Goal: Task Accomplishment & Management: Complete application form

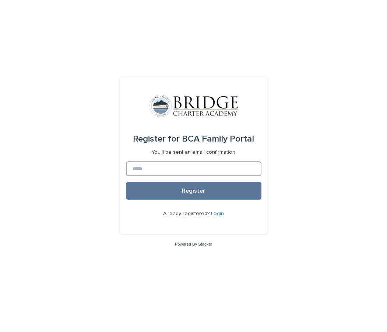
click at [135, 170] on input at bounding box center [193, 168] width 135 height 15
type input "**********"
click at [216, 213] on link "Login" at bounding box center [217, 213] width 13 height 5
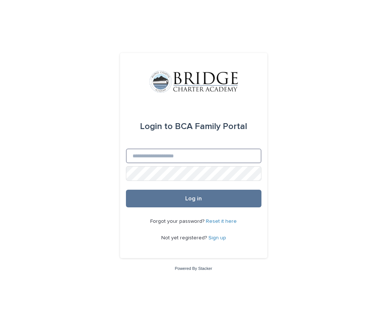
click at [148, 154] on input "Email" at bounding box center [193, 156] width 135 height 15
type input "**********"
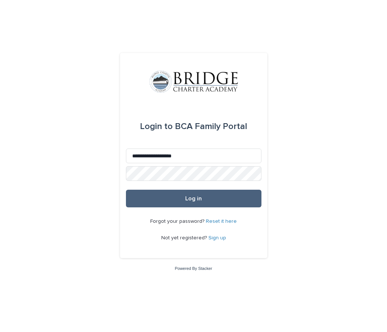
click at [216, 196] on button "Log in" at bounding box center [193, 199] width 135 height 18
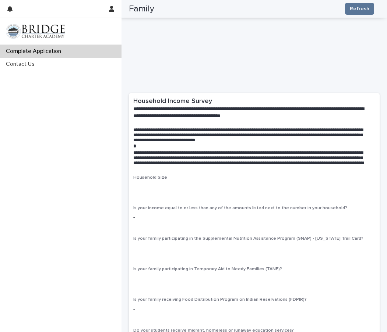
scroll to position [883, 0]
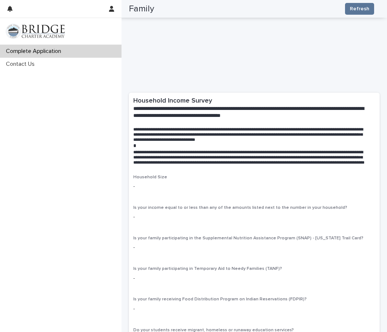
click at [138, 183] on p "-" at bounding box center [254, 187] width 242 height 8
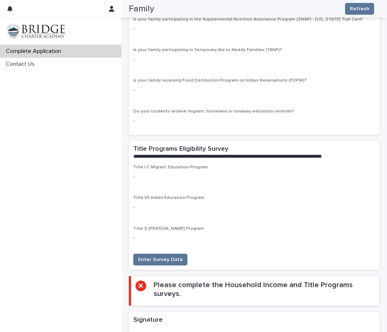
scroll to position [1103, 0]
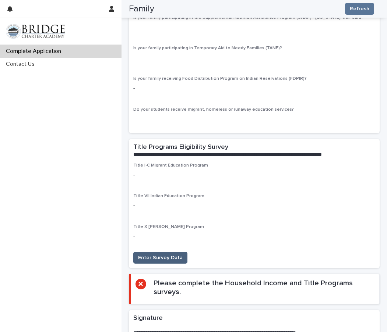
click at [175, 254] on span "Enter Survey Data" at bounding box center [160, 257] width 45 height 7
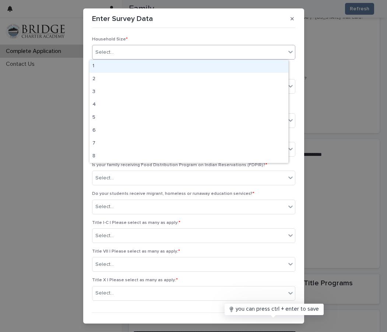
click at [287, 51] on icon at bounding box center [290, 51] width 7 height 7
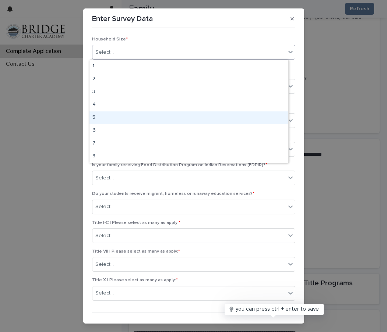
click at [107, 116] on div "5" at bounding box center [188, 117] width 199 height 13
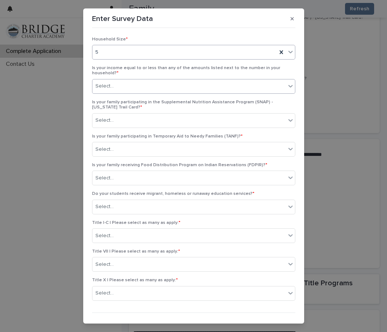
click at [287, 86] on icon at bounding box center [290, 85] width 7 height 7
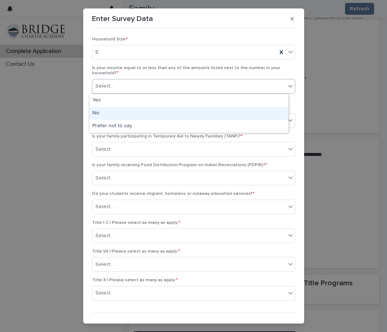
click at [108, 113] on div "No" at bounding box center [188, 113] width 199 height 13
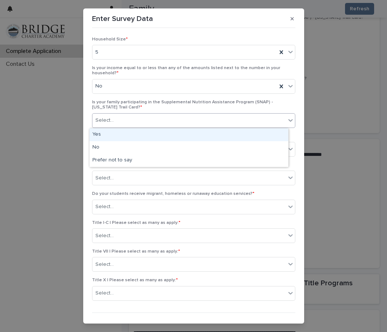
click at [287, 120] on icon at bounding box center [290, 120] width 7 height 7
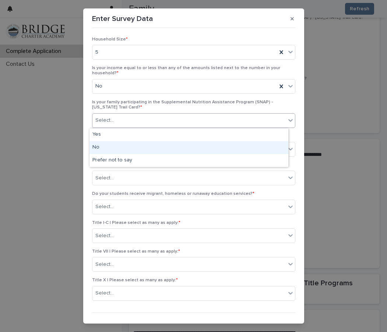
click at [104, 145] on div "No" at bounding box center [188, 147] width 199 height 13
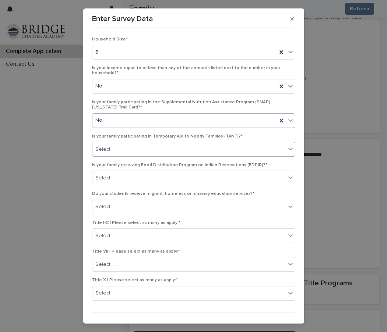
click at [288, 149] on icon at bounding box center [290, 149] width 4 height 3
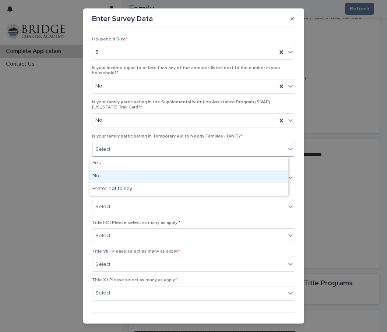
click at [115, 180] on div "No" at bounding box center [188, 176] width 199 height 13
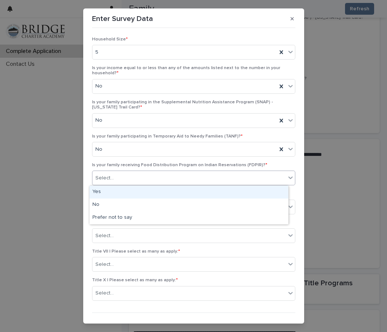
click at [287, 176] on icon at bounding box center [290, 177] width 7 height 7
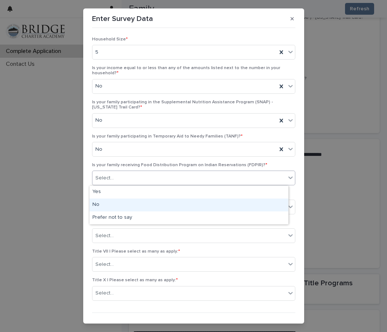
click at [105, 202] on div "No" at bounding box center [188, 205] width 199 height 13
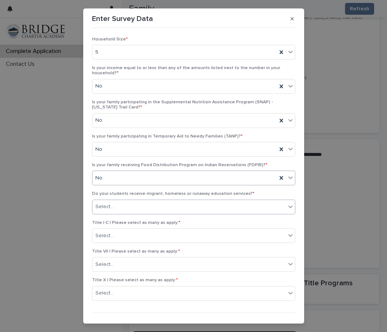
click at [287, 205] on icon at bounding box center [290, 206] width 7 height 7
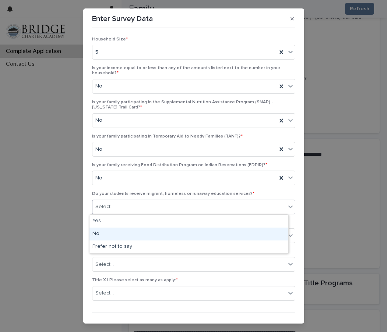
click at [103, 231] on div "No" at bounding box center [188, 234] width 199 height 13
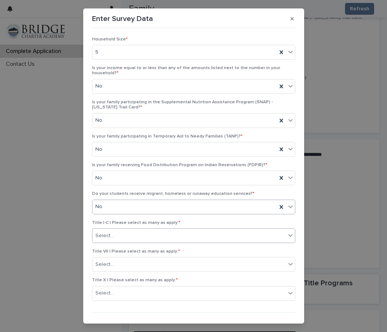
click at [287, 234] on icon at bounding box center [290, 235] width 7 height 7
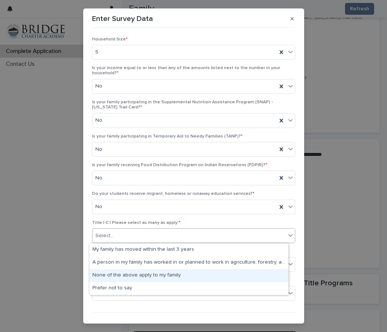
drag, startPoint x: 147, startPoint y: 268, endPoint x: 148, endPoint y: 274, distance: 6.3
click at [148, 274] on div "None of the above apply to my family" at bounding box center [188, 275] width 199 height 13
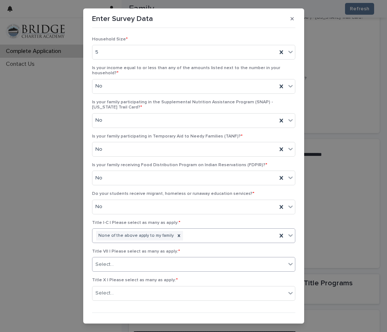
click at [288, 264] on icon at bounding box center [290, 264] width 4 height 3
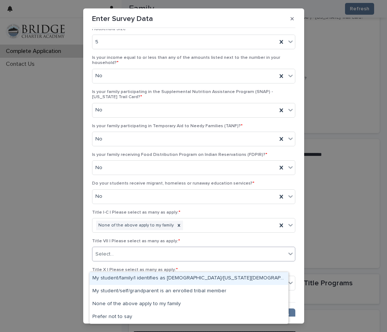
scroll to position [15, 0]
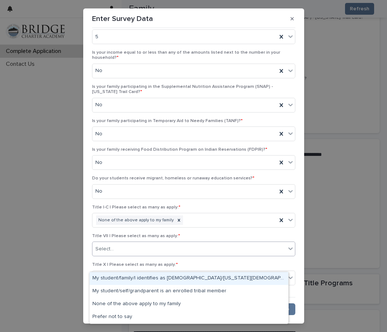
click at [230, 279] on div "My student/family/I identifies as [DEMOGRAPHIC_DATA]/[US_STATE][DEMOGRAPHIC_DAT…" at bounding box center [188, 278] width 199 height 13
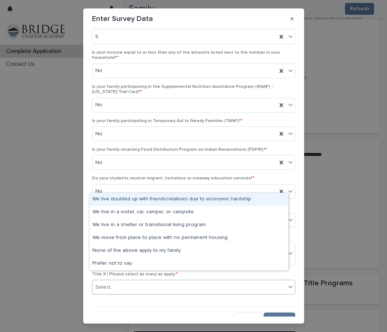
click at [288, 286] on icon at bounding box center [290, 287] width 4 height 3
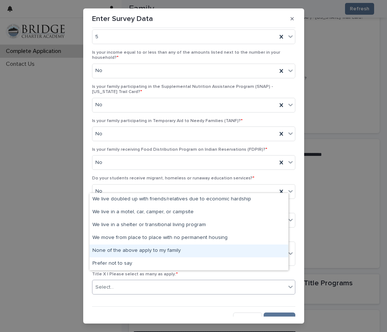
click at [175, 249] on div "None of the above apply to my family" at bounding box center [188, 251] width 199 height 13
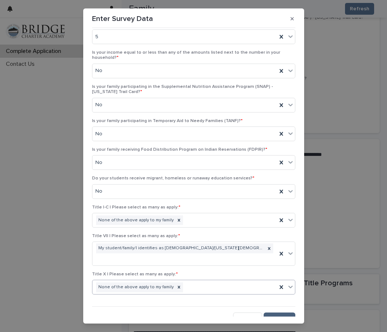
click at [283, 313] on button "Save" at bounding box center [278, 319] width 31 height 12
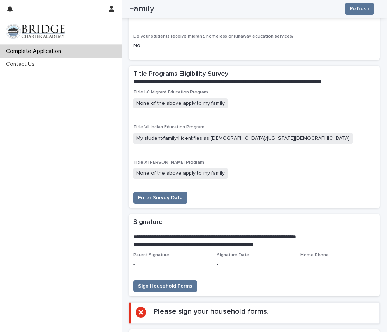
scroll to position [1177, 0]
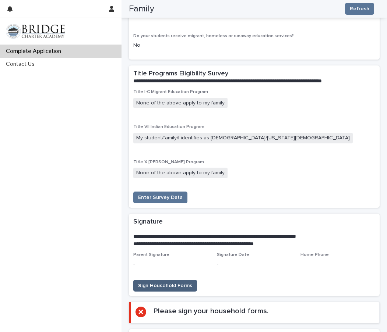
click at [170, 282] on span "Sign Household Forms" at bounding box center [165, 285] width 54 height 7
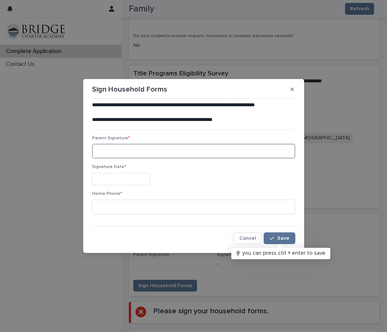
click at [105, 149] on input at bounding box center [193, 151] width 203 height 15
type input "**********"
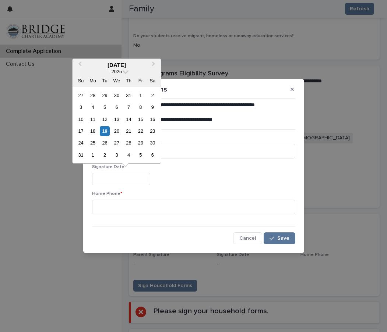
click at [133, 179] on input "text" at bounding box center [121, 179] width 58 height 13
click at [106, 129] on div "19" at bounding box center [105, 131] width 10 height 10
type input "**********"
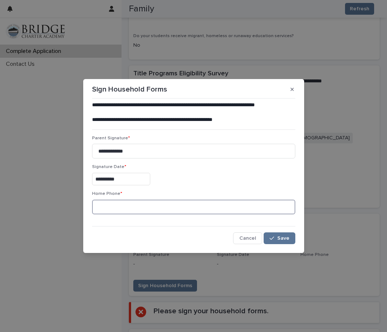
click at [106, 208] on input at bounding box center [193, 207] width 203 height 15
type input "**********"
click at [287, 236] on span "Save" at bounding box center [283, 238] width 12 height 5
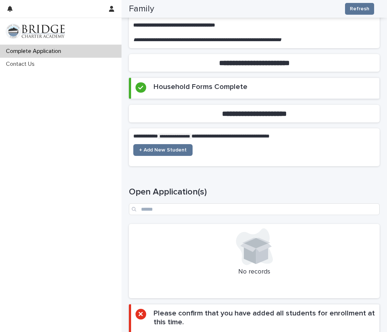
scroll to position [119, 0]
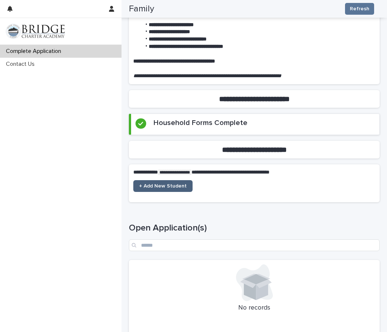
click at [168, 185] on span "+ Add New Student" at bounding box center [162, 186] width 47 height 5
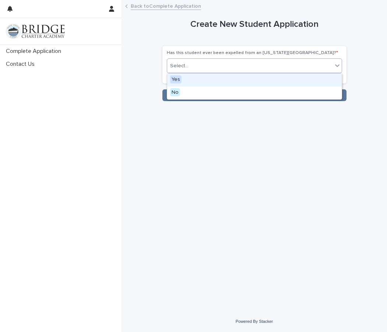
click at [337, 64] on icon at bounding box center [336, 65] width 7 height 7
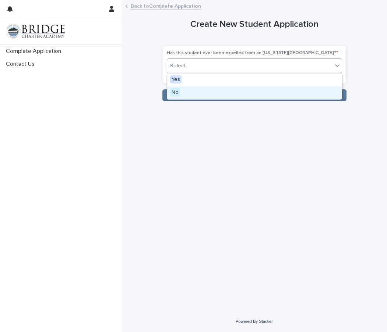
click at [195, 95] on div "No" at bounding box center [254, 92] width 174 height 13
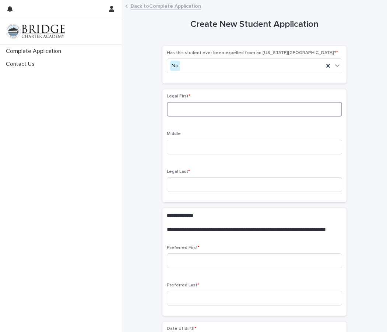
click at [177, 110] on input at bounding box center [254, 109] width 175 height 15
type input "*****"
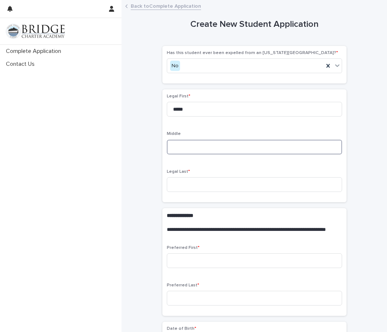
click at [211, 148] on input at bounding box center [254, 147] width 175 height 15
type input "********"
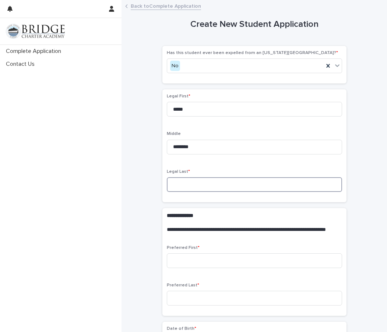
click at [181, 186] on input at bounding box center [254, 184] width 175 height 15
type input "*****"
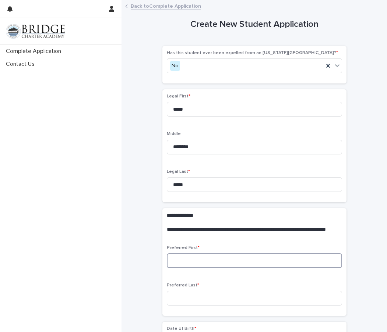
click at [184, 266] on input at bounding box center [254, 260] width 175 height 15
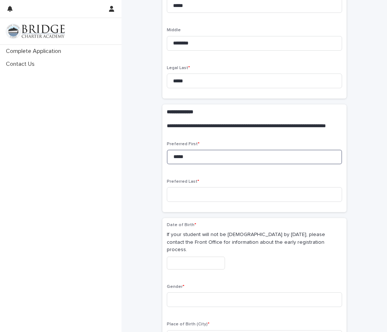
scroll to position [110, 0]
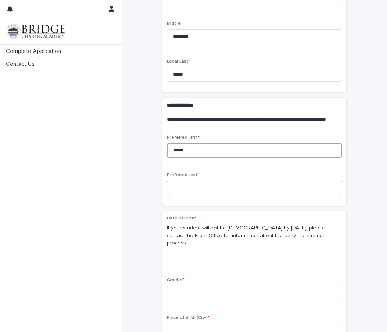
type input "*****"
click at [178, 190] on input at bounding box center [254, 188] width 175 height 15
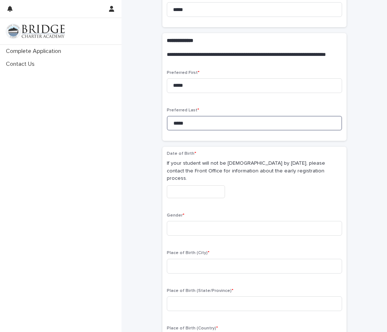
scroll to position [184, 0]
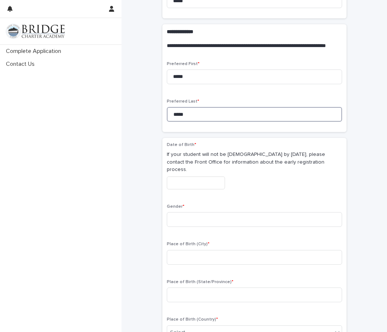
type input "*****"
click at [172, 178] on input "text" at bounding box center [196, 183] width 58 height 13
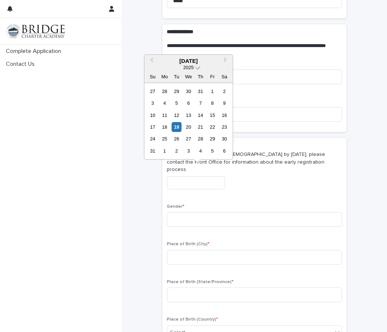
click at [196, 67] on span at bounding box center [197, 67] width 6 height 6
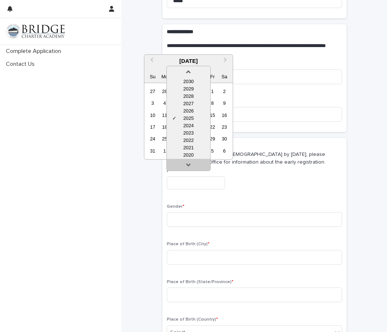
click at [186, 165] on link at bounding box center [188, 166] width 12 height 12
click at [186, 164] on link at bounding box center [188, 166] width 12 height 12
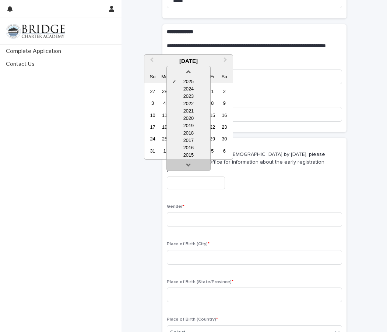
click at [186, 164] on link at bounding box center [188, 166] width 12 height 12
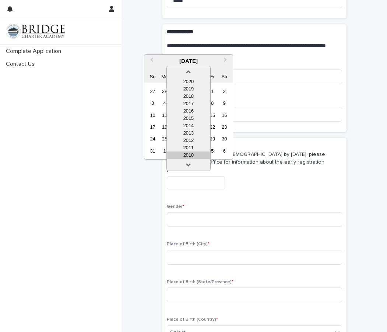
click at [189, 153] on div "2010" at bounding box center [188, 155] width 43 height 7
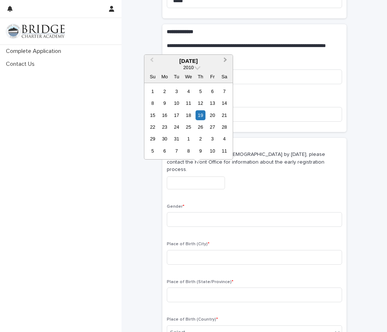
click at [225, 59] on span "Next Month" at bounding box center [225, 61] width 0 height 10
click at [224, 90] on div "4" at bounding box center [224, 91] width 10 height 10
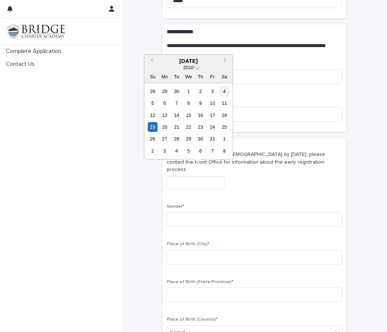
type input "**********"
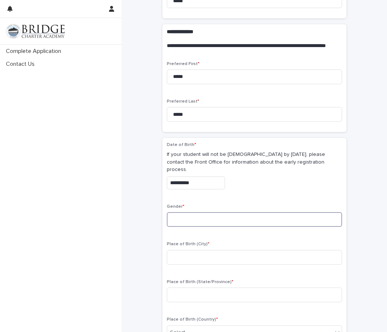
click at [171, 213] on input at bounding box center [254, 219] width 175 height 15
type input "****"
click at [177, 252] on input at bounding box center [254, 257] width 175 height 15
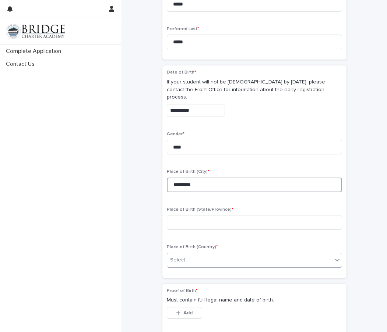
scroll to position [257, 0]
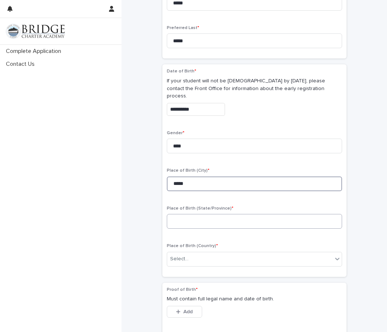
type input "*****"
click at [173, 214] on input at bounding box center [254, 221] width 175 height 15
type input "**"
click at [333, 255] on icon at bounding box center [336, 258] width 7 height 7
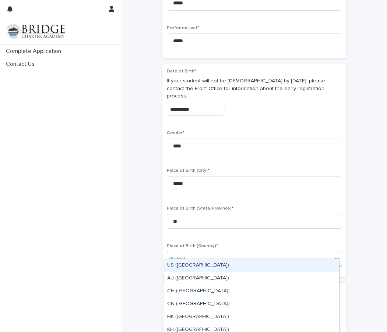
click at [227, 264] on div "US ([GEOGRAPHIC_DATA])" at bounding box center [251, 265] width 174 height 13
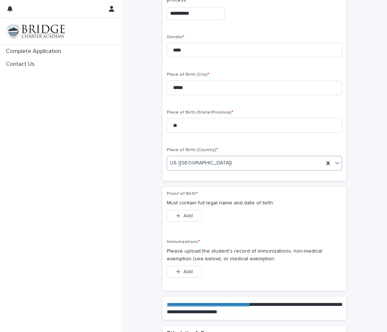
scroll to position [368, 0]
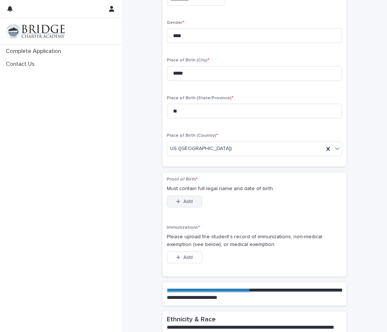
click at [189, 199] on span "Add" at bounding box center [187, 201] width 9 height 5
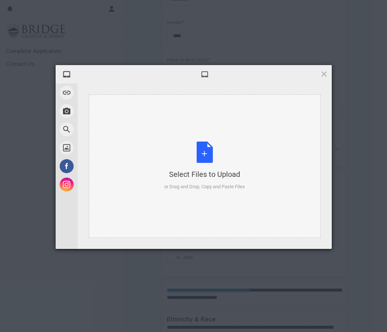
drag, startPoint x: 156, startPoint y: 134, endPoint x: 147, endPoint y: 143, distance: 12.5
click at [147, 143] on div "Select Files to Upload or Drag and Drop, Copy and Paste Files" at bounding box center [205, 166] width 232 height 143
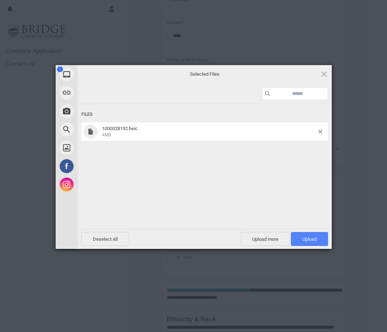
click at [314, 238] on span "Upload 1" at bounding box center [309, 239] width 14 height 6
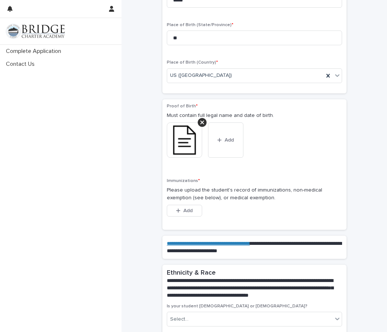
scroll to position [491, 0]
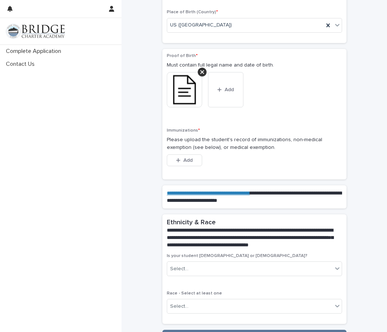
click at [250, 191] on link "**********" at bounding box center [208, 193] width 83 height 5
click at [335, 267] on icon at bounding box center [337, 268] width 4 height 3
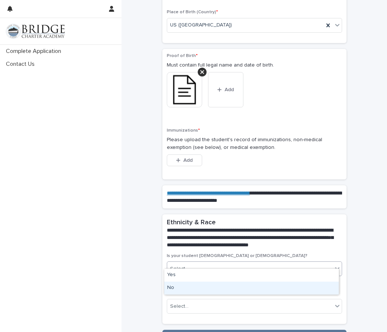
click at [185, 287] on div "No" at bounding box center [251, 288] width 174 height 13
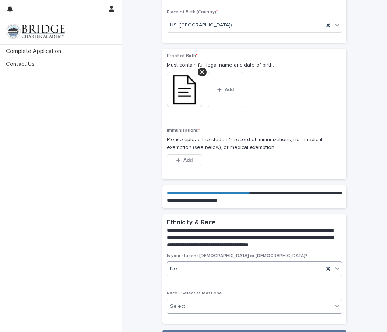
click at [335, 305] on icon at bounding box center [337, 306] width 4 height 3
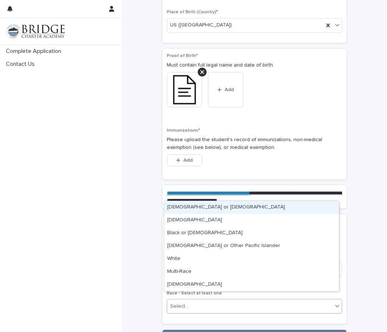
click at [240, 205] on div "[DEMOGRAPHIC_DATA] or [DEMOGRAPHIC_DATA]" at bounding box center [251, 207] width 174 height 13
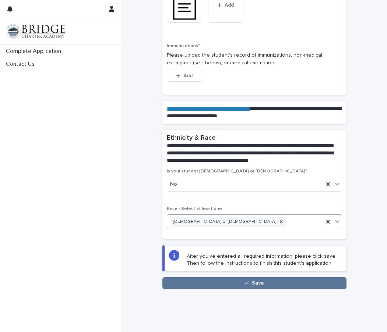
scroll to position [583, 0]
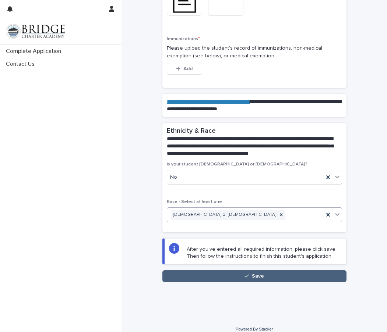
click at [257, 274] on span "Save" at bounding box center [258, 276] width 12 height 5
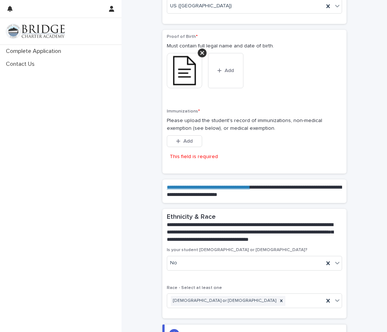
scroll to position [486, 0]
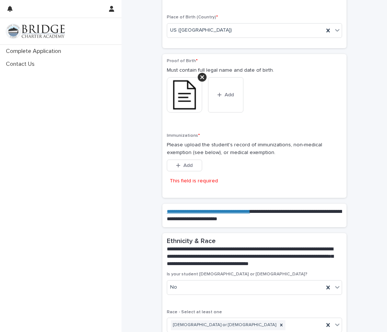
click at [220, 209] on link "**********" at bounding box center [208, 211] width 83 height 5
click at [186, 163] on span "Add" at bounding box center [187, 165] width 9 height 5
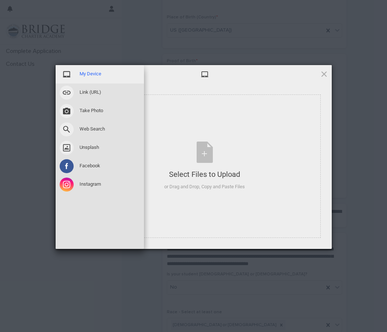
click at [68, 75] on span at bounding box center [67, 74] width 14 height 14
click at [102, 75] on div "My Device" at bounding box center [100, 74] width 88 height 18
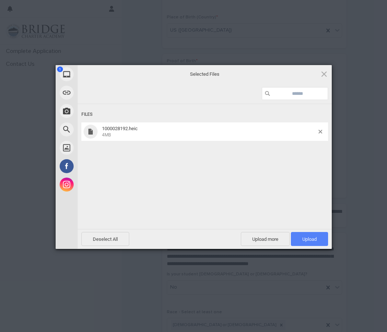
click at [310, 237] on span "Upload 1" at bounding box center [309, 239] width 14 height 6
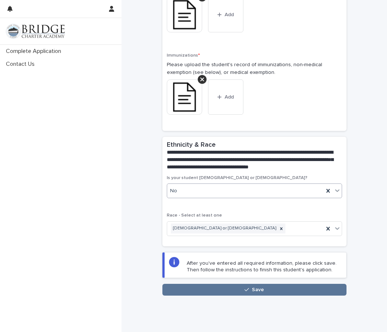
scroll to position [580, 0]
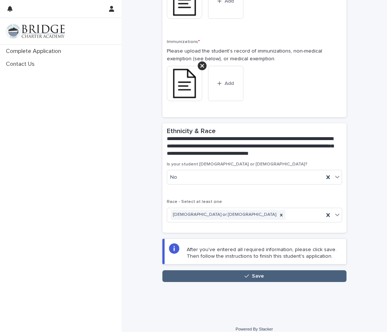
click at [255, 274] on span "Save" at bounding box center [258, 276] width 12 height 5
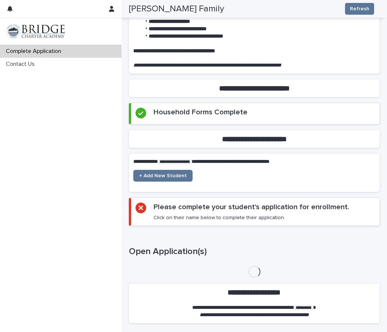
scroll to position [107, 0]
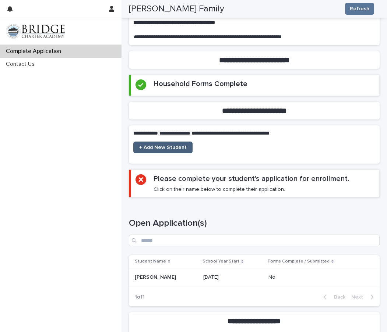
click at [178, 146] on span "+ Add New Student" at bounding box center [162, 147] width 47 height 5
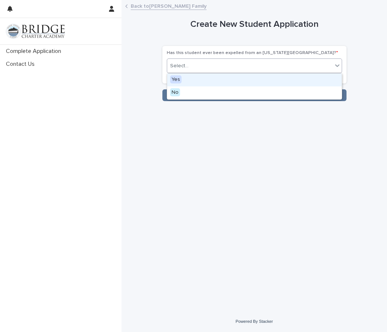
click at [337, 66] on icon at bounding box center [337, 65] width 4 height 3
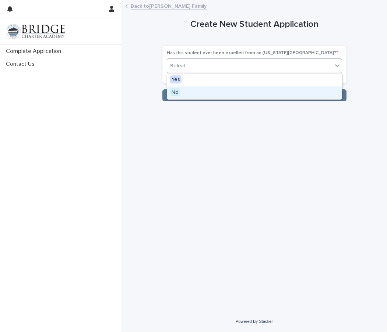
click at [188, 92] on div "No" at bounding box center [254, 92] width 174 height 13
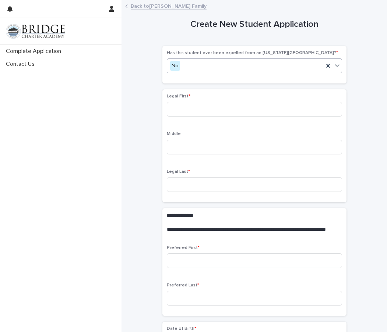
click at [149, 8] on link "Back to [PERSON_NAME] Family" at bounding box center [169, 5] width 76 height 8
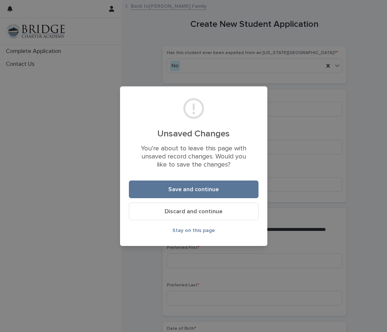
click at [203, 213] on span "Discard and continue" at bounding box center [193, 212] width 58 height 6
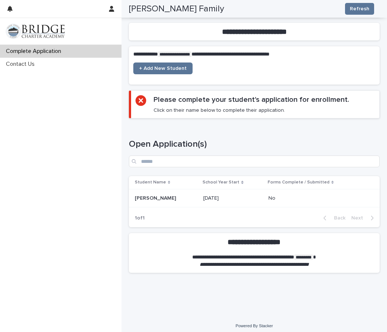
scroll to position [191, 0]
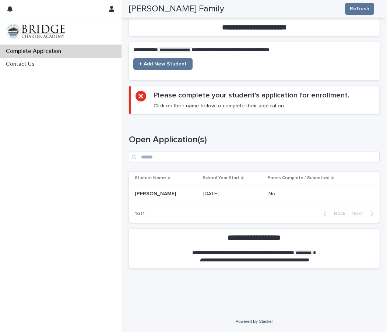
click at [155, 195] on p "[PERSON_NAME]" at bounding box center [156, 193] width 43 height 8
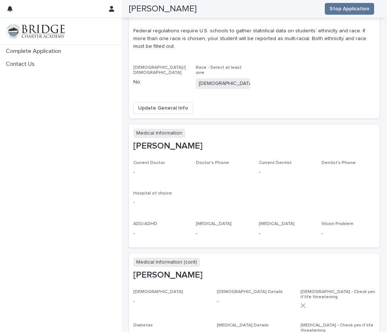
scroll to position [257, 0]
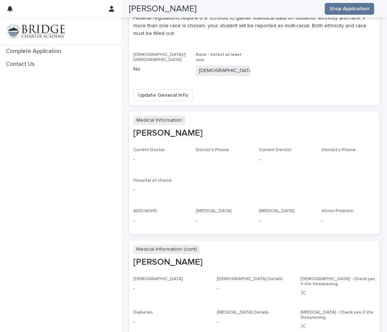
click at [173, 116] on p "Medical Information" at bounding box center [159, 120] width 52 height 9
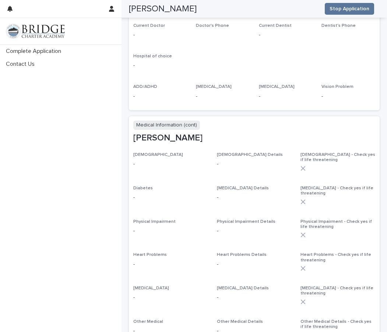
scroll to position [405, 0]
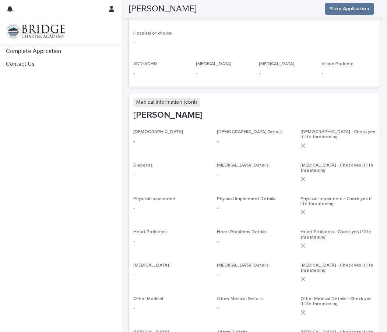
click at [230, 238] on p "-" at bounding box center [254, 242] width 75 height 8
click at [300, 243] on icon at bounding box center [302, 245] width 5 height 5
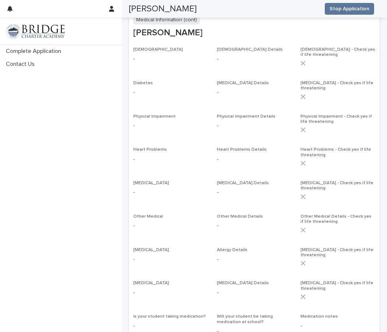
scroll to position [515, 0]
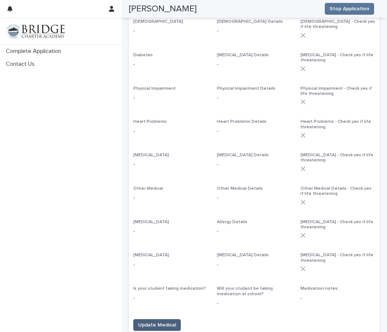
click at [171, 321] on span "Update Medical" at bounding box center [157, 324] width 38 height 7
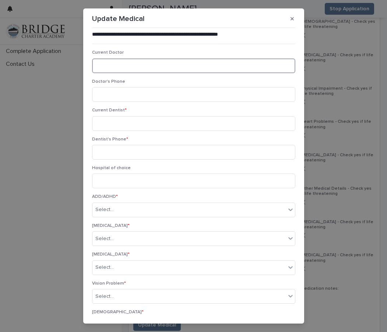
click at [129, 68] on input at bounding box center [193, 65] width 203 height 15
type input "**********"
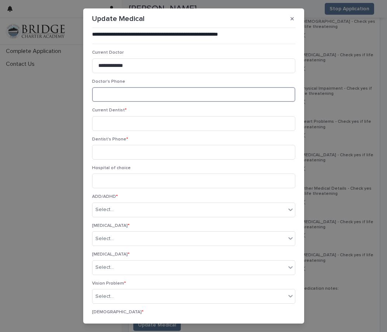
click at [104, 93] on input at bounding box center [193, 94] width 203 height 15
type input "**********"
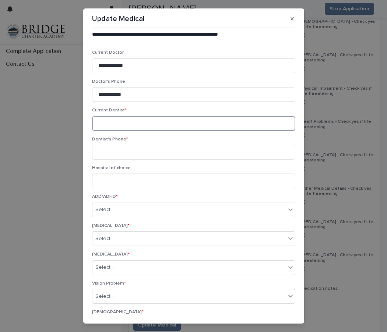
click at [112, 127] on input at bounding box center [193, 123] width 203 height 15
type input "**********"
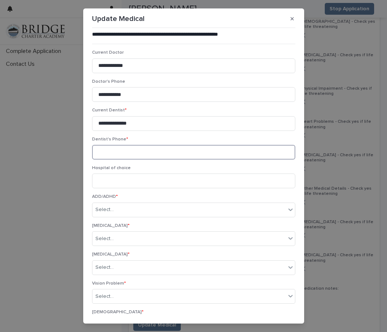
click at [106, 152] on input at bounding box center [193, 152] width 203 height 15
type input "**********"
click at [287, 209] on icon at bounding box center [290, 209] width 7 height 7
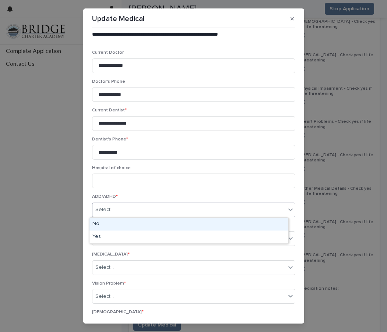
click at [102, 222] on div "No" at bounding box center [188, 224] width 199 height 13
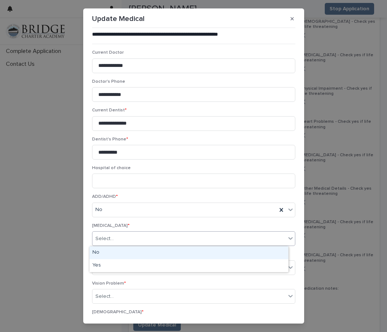
click at [288, 238] on icon at bounding box center [290, 238] width 4 height 3
click at [116, 251] on div "No" at bounding box center [188, 252] width 199 height 13
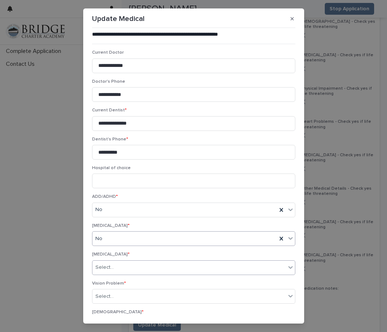
click at [287, 266] on icon at bounding box center [290, 267] width 7 height 7
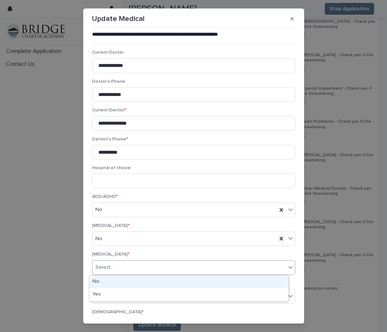
click at [121, 281] on div "No" at bounding box center [188, 281] width 199 height 13
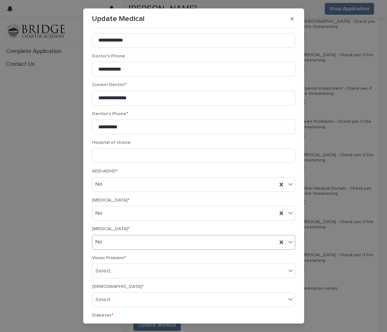
scroll to position [110, 0]
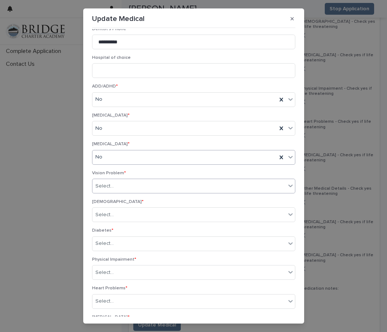
click at [287, 184] on icon at bounding box center [290, 185] width 7 height 7
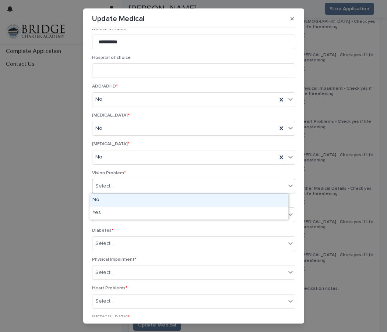
click at [99, 199] on div "No" at bounding box center [188, 200] width 199 height 13
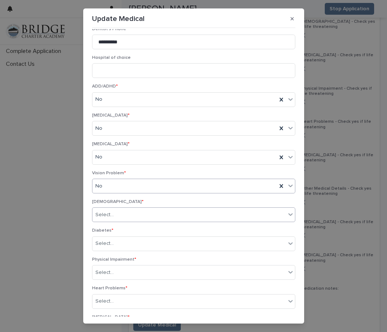
click at [287, 213] on icon at bounding box center [290, 214] width 7 height 7
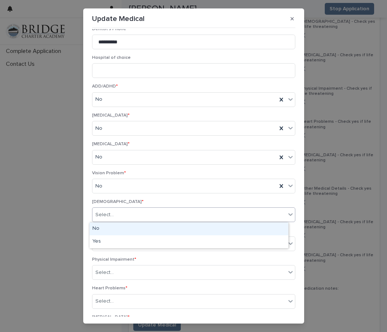
click at [102, 228] on div "No" at bounding box center [188, 229] width 199 height 13
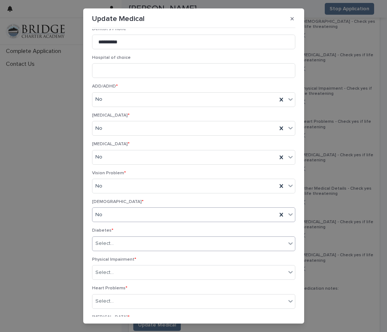
click at [287, 242] on icon at bounding box center [290, 243] width 7 height 7
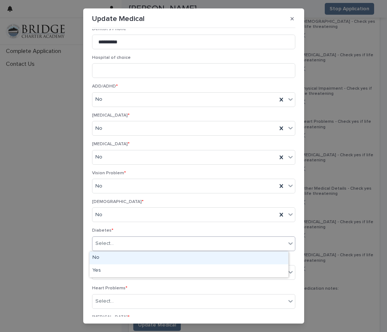
click at [106, 257] on div "No" at bounding box center [188, 258] width 199 height 13
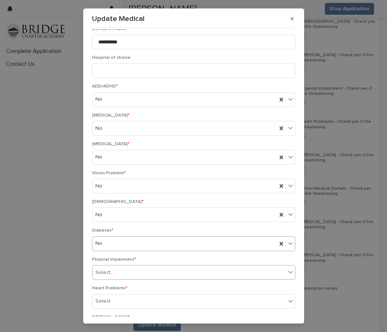
click at [287, 271] on icon at bounding box center [290, 271] width 7 height 7
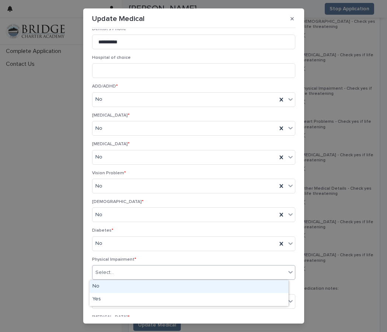
click at [114, 285] on div "No" at bounding box center [188, 286] width 199 height 13
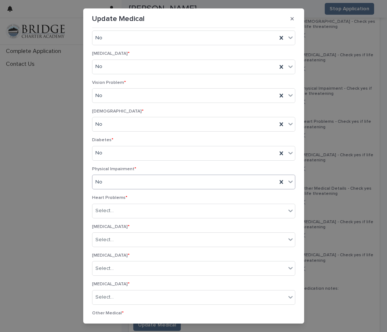
scroll to position [184, 0]
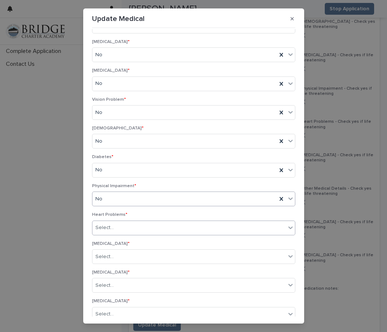
click at [287, 226] on icon at bounding box center [290, 227] width 7 height 7
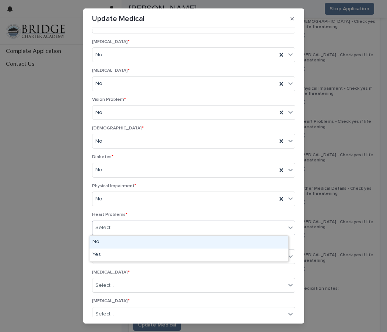
click at [108, 242] on div "No" at bounding box center [188, 242] width 199 height 13
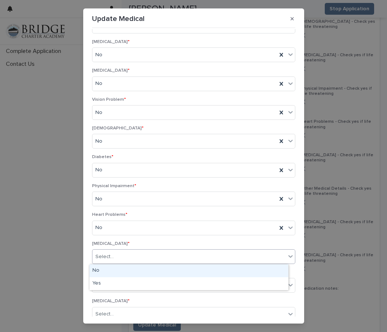
click at [287, 256] on icon at bounding box center [290, 256] width 7 height 7
click at [113, 270] on div "No" at bounding box center [188, 270] width 199 height 13
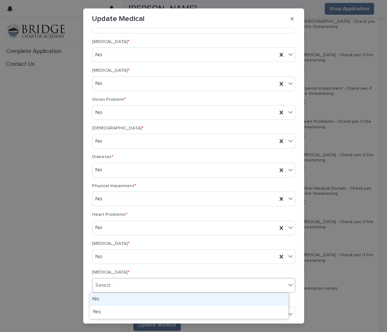
click at [287, 285] on icon at bounding box center [290, 284] width 7 height 7
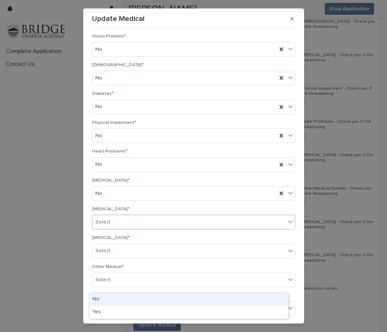
scroll to position [257, 0]
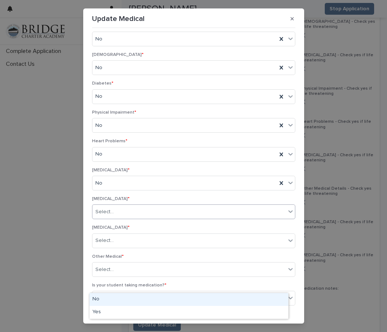
click at [288, 211] on icon at bounding box center [290, 212] width 4 height 3
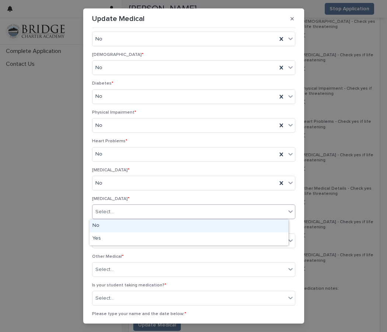
click at [287, 209] on icon at bounding box center [290, 211] width 7 height 7
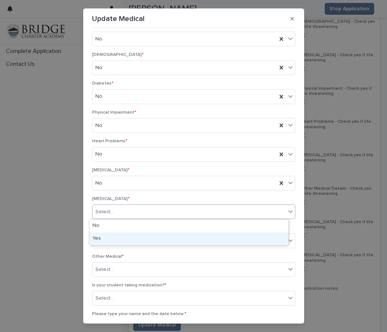
click at [118, 236] on div "Yes" at bounding box center [188, 238] width 199 height 13
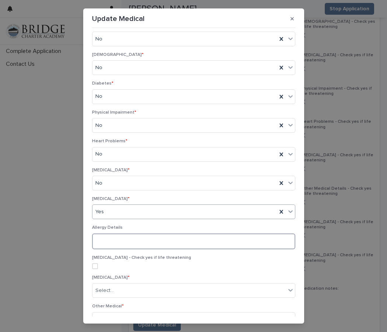
click at [99, 242] on textarea at bounding box center [193, 242] width 203 height 16
click at [163, 241] on textarea "**********" at bounding box center [191, 242] width 199 height 16
type textarea "**********"
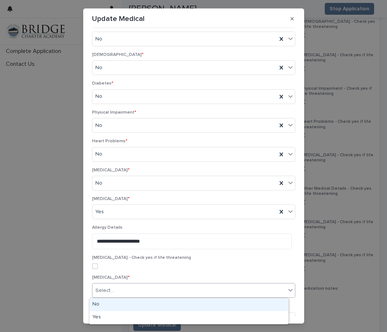
click at [287, 290] on icon at bounding box center [290, 290] width 7 height 7
click at [111, 305] on div "No" at bounding box center [188, 304] width 199 height 13
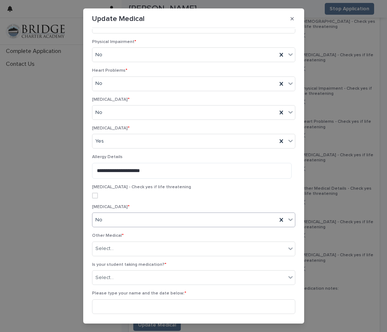
scroll to position [357, 0]
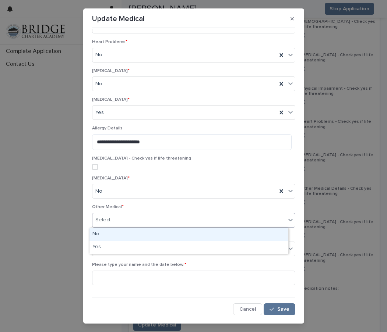
click at [288, 220] on icon at bounding box center [290, 220] width 4 height 3
click at [113, 235] on div "No" at bounding box center [188, 234] width 199 height 13
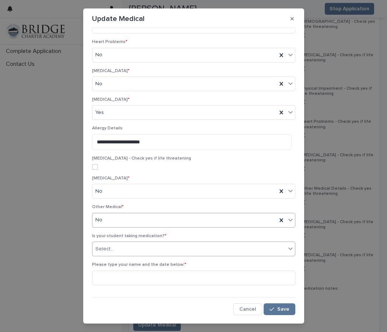
click at [287, 246] on icon at bounding box center [290, 248] width 7 height 7
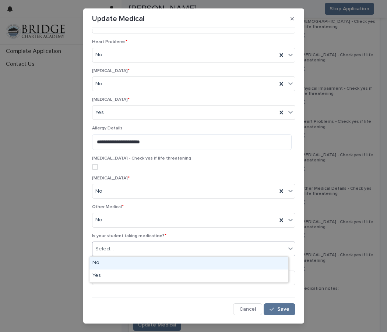
click at [124, 264] on div "No" at bounding box center [188, 263] width 199 height 13
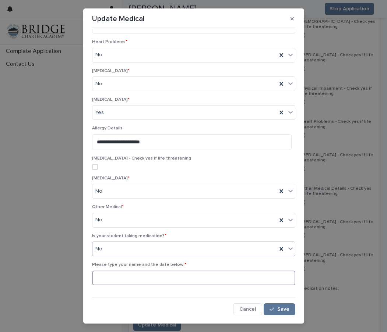
click at [194, 280] on input at bounding box center [193, 278] width 203 height 15
type input "**********"
click at [282, 310] on span "Save" at bounding box center [283, 309] width 12 height 5
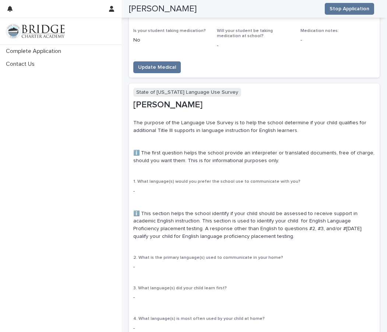
scroll to position [809, 0]
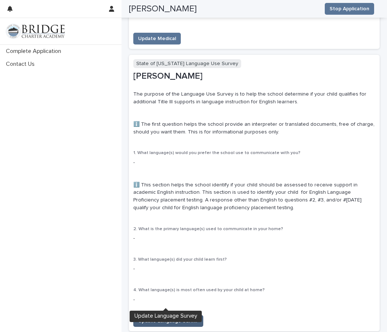
click at [192, 317] on span "Update Language Survey" at bounding box center [168, 320] width 60 height 7
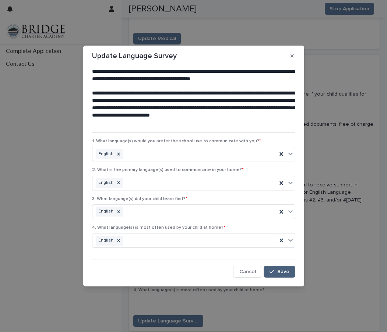
click at [287, 272] on span "Save" at bounding box center [283, 271] width 12 height 5
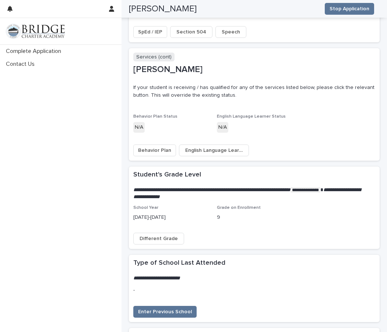
scroll to position [1250, 0]
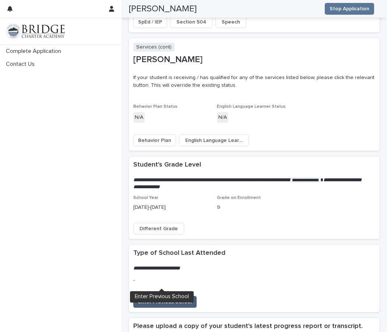
click at [175, 298] on span "Enter Previous School" at bounding box center [165, 301] width 54 height 7
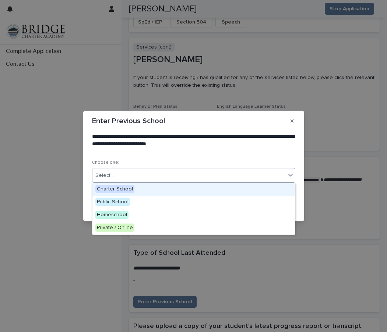
click at [289, 173] on icon at bounding box center [290, 174] width 7 height 7
click at [143, 189] on div "Charter School" at bounding box center [193, 189] width 202 height 13
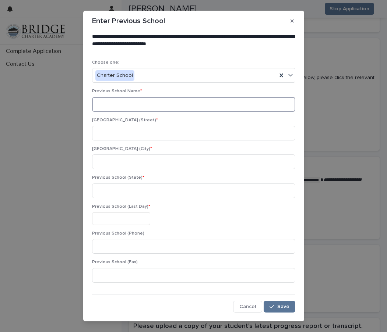
click at [126, 104] on input at bounding box center [193, 104] width 203 height 15
type input "**********"
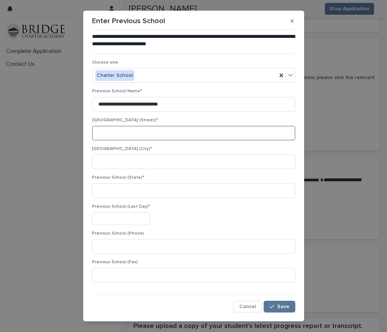
click at [115, 135] on input at bounding box center [193, 133] width 203 height 15
paste input "**********"
drag, startPoint x: 167, startPoint y: 132, endPoint x: 128, endPoint y: 134, distance: 39.4
click at [128, 134] on input "**********" at bounding box center [193, 133] width 203 height 15
type input "**********"
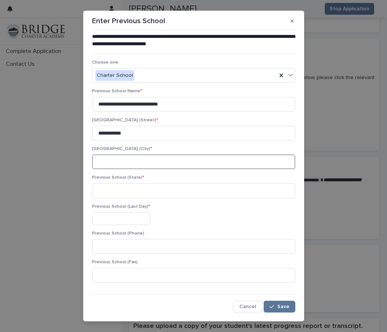
click at [101, 161] on input at bounding box center [193, 161] width 203 height 15
paste input "**********"
drag, startPoint x: 137, startPoint y: 161, endPoint x: 114, endPoint y: 160, distance: 22.5
click at [114, 160] on input "**********" at bounding box center [193, 161] width 203 height 15
type input "*******"
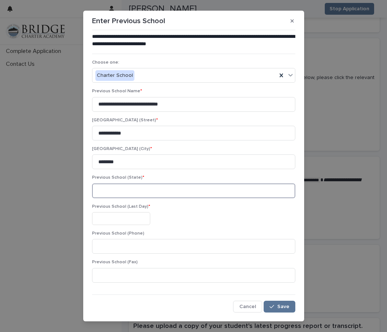
click at [102, 189] on input at bounding box center [193, 191] width 203 height 15
paste input "********"
click at [120, 191] on input "********" at bounding box center [193, 191] width 203 height 15
type input "**"
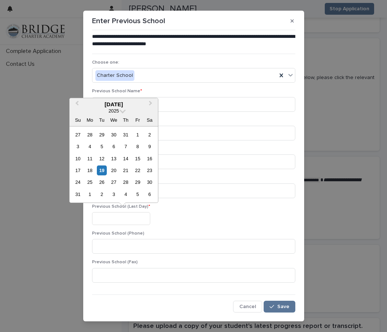
click at [110, 220] on input "text" at bounding box center [121, 218] width 58 height 13
click at [124, 112] on span at bounding box center [123, 110] width 6 height 6
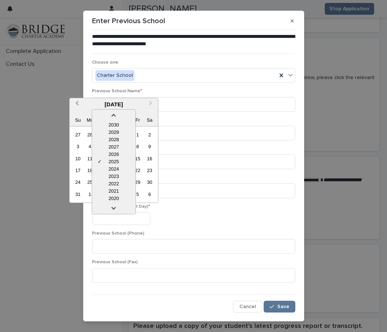
click at [77, 104] on span "Previous Month" at bounding box center [77, 104] width 0 height 10
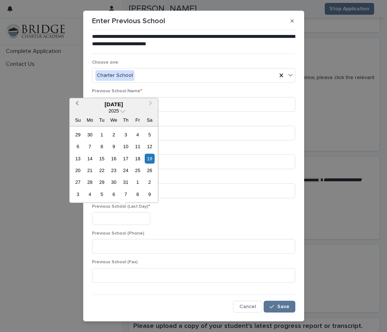
click at [77, 103] on span "Previous Month" at bounding box center [77, 104] width 0 height 10
click at [140, 171] on div "23" at bounding box center [137, 171] width 10 height 10
type input "**********"
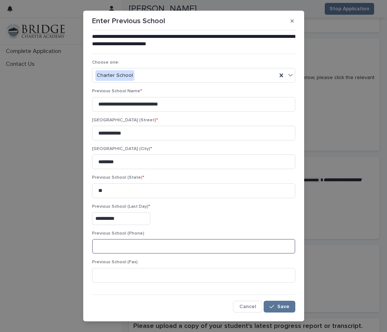
click at [104, 246] on input at bounding box center [193, 246] width 203 height 15
paste input "**********"
type input "**********"
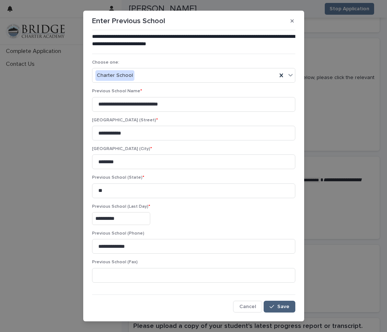
click at [282, 306] on span "Save" at bounding box center [283, 306] width 12 height 5
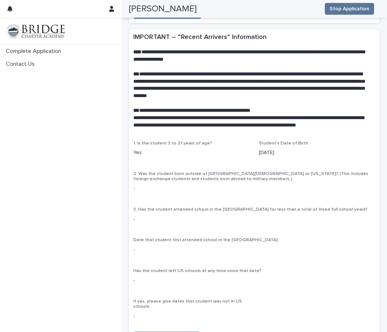
scroll to position [1765, 0]
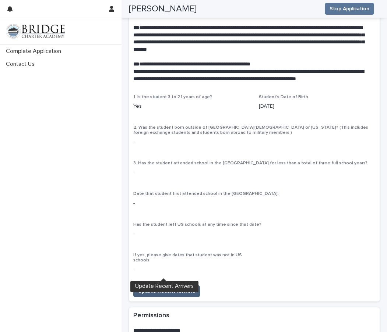
click at [184, 288] on span "Update Recent Arrivers" at bounding box center [166, 291] width 57 height 7
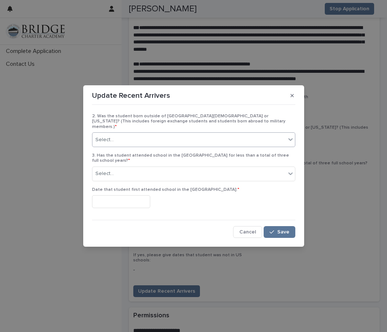
click at [289, 138] on icon at bounding box center [290, 139] width 7 height 7
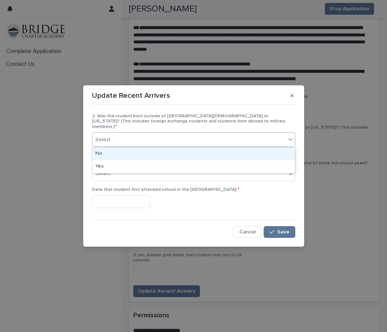
click at [129, 150] on div "No" at bounding box center [193, 153] width 202 height 13
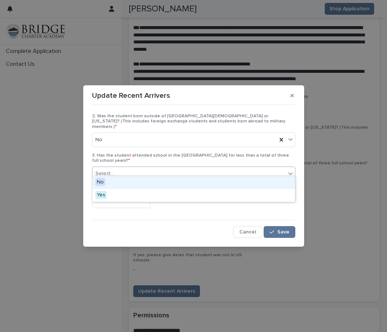
click at [291, 170] on icon at bounding box center [290, 173] width 7 height 7
click at [125, 182] on div "No" at bounding box center [193, 182] width 202 height 13
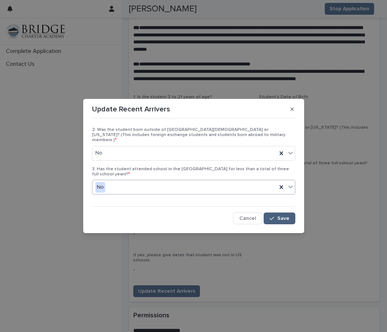
click at [281, 216] on span "Save" at bounding box center [283, 218] width 12 height 5
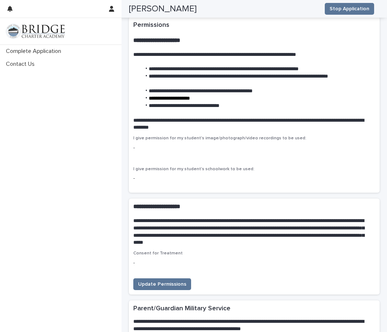
scroll to position [2060, 0]
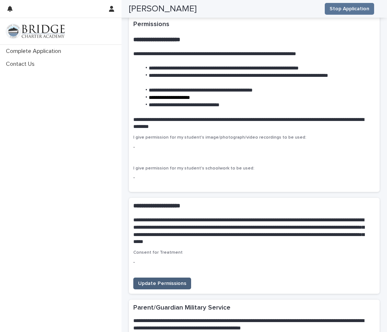
click at [177, 280] on span "Update Permissions" at bounding box center [162, 283] width 48 height 7
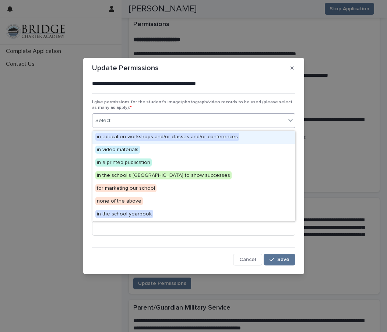
click at [291, 120] on icon at bounding box center [290, 120] width 7 height 7
click at [155, 135] on span "in education workshops and/or classes and/or conferences" at bounding box center [167, 137] width 144 height 8
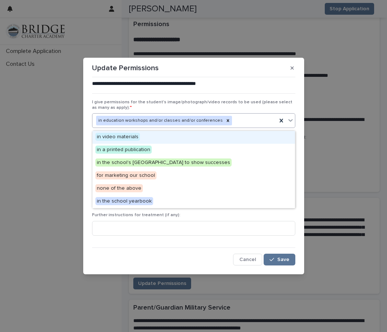
click at [291, 122] on icon at bounding box center [290, 120] width 7 height 7
click at [139, 136] on div "in video materials" at bounding box center [193, 137] width 202 height 13
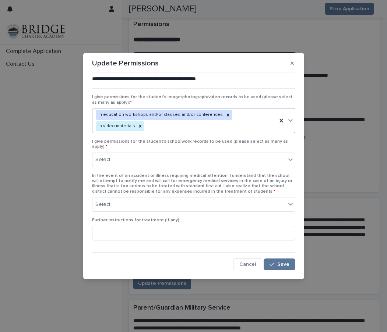
click at [289, 121] on icon at bounding box center [290, 120] width 7 height 7
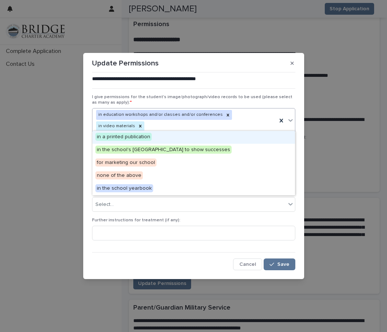
click at [177, 137] on div "in a printed publication" at bounding box center [193, 137] width 202 height 13
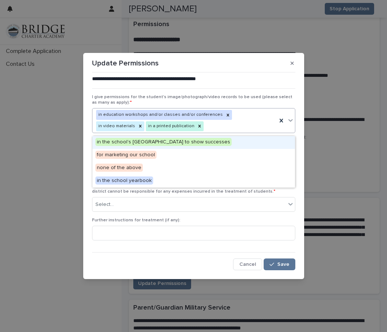
click at [291, 123] on icon at bounding box center [290, 120] width 7 height 7
click at [151, 141] on span "in the school's [GEOGRAPHIC_DATA] to show successes" at bounding box center [163, 142] width 136 height 8
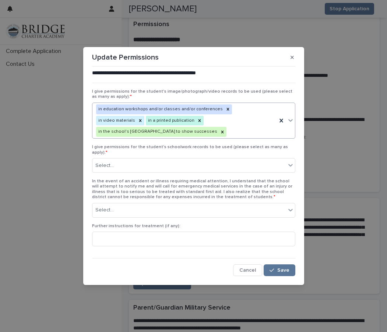
click at [290, 121] on icon at bounding box center [290, 120] width 7 height 7
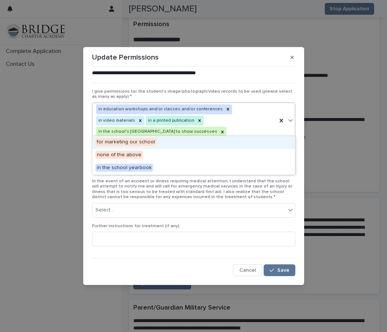
click at [149, 142] on span "for marketing our school" at bounding box center [125, 142] width 61 height 8
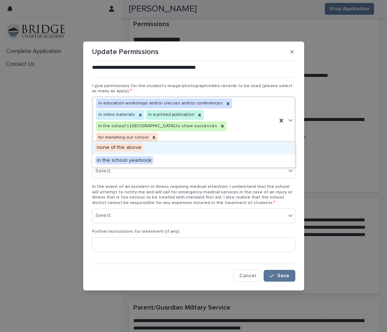
click at [291, 121] on icon at bounding box center [290, 120] width 7 height 7
click at [173, 147] on div "none of the above" at bounding box center [193, 148] width 202 height 13
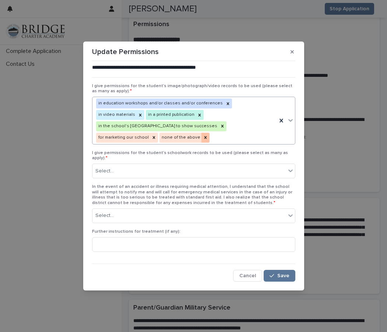
click at [203, 135] on icon at bounding box center [205, 137] width 5 height 5
click at [290, 122] on icon at bounding box center [290, 120] width 7 height 7
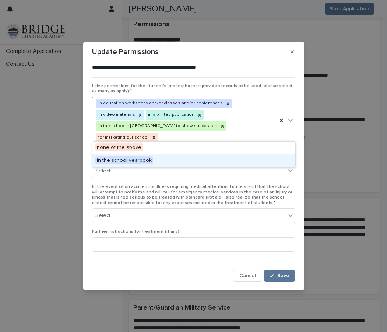
click at [148, 160] on span "in the school yearbook" at bounding box center [124, 160] width 58 height 8
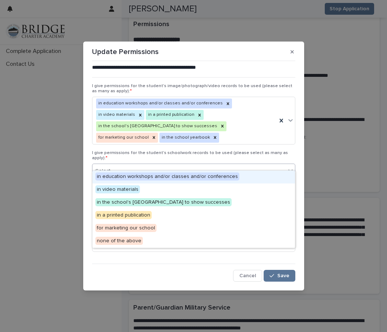
click at [289, 167] on icon at bounding box center [290, 170] width 7 height 7
click at [191, 175] on span "in education workshops and/or classes and/or conferences" at bounding box center [167, 176] width 144 height 8
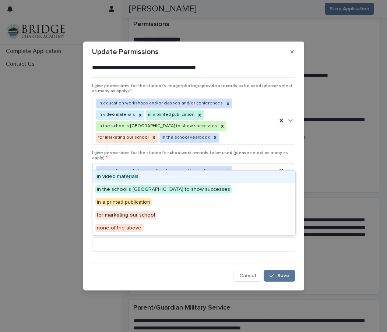
click at [291, 170] on icon at bounding box center [290, 171] width 4 height 3
click at [180, 178] on div "in video materials" at bounding box center [193, 177] width 202 height 13
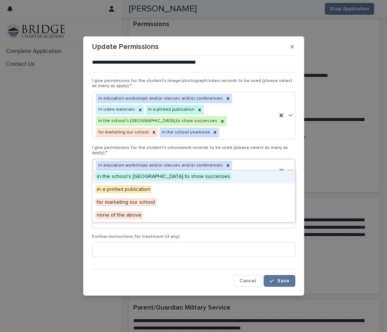
click at [293, 167] on icon at bounding box center [290, 170] width 7 height 7
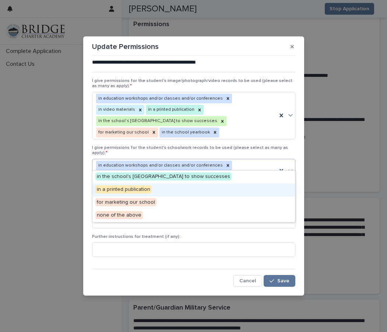
click at [176, 189] on div "in a printed publication" at bounding box center [193, 190] width 202 height 13
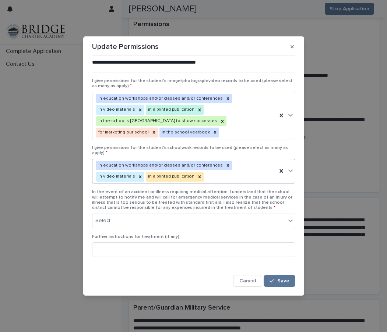
click at [290, 167] on icon at bounding box center [290, 170] width 7 height 7
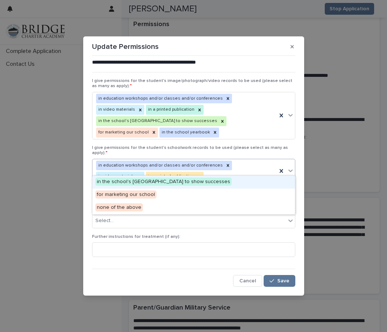
click at [165, 182] on span "in the school's [GEOGRAPHIC_DATA] to show successes" at bounding box center [163, 182] width 136 height 8
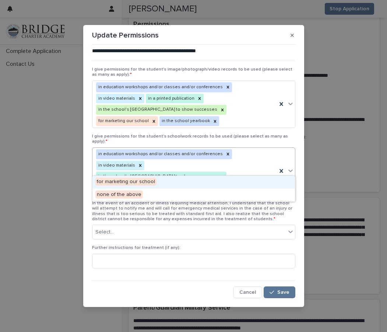
click at [292, 170] on icon at bounding box center [290, 171] width 4 height 3
click at [153, 180] on span "for marketing our school" at bounding box center [125, 182] width 61 height 8
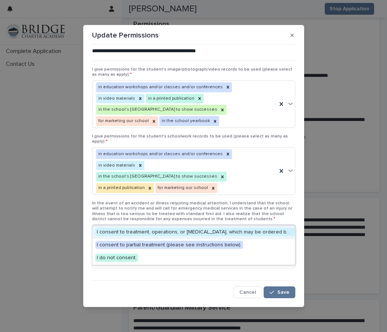
click at [292, 228] on icon at bounding box center [290, 231] width 7 height 7
click at [167, 232] on span "I consent to treatment, operations, or [MEDICAL_DATA], which may be ordered by …" at bounding box center [251, 232] width 312 height 8
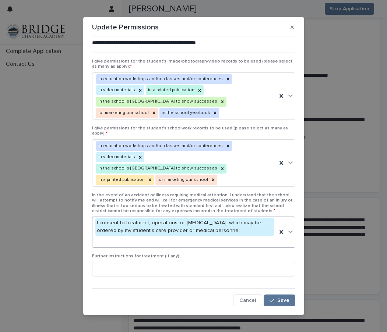
click at [291, 228] on icon at bounding box center [290, 231] width 7 height 7
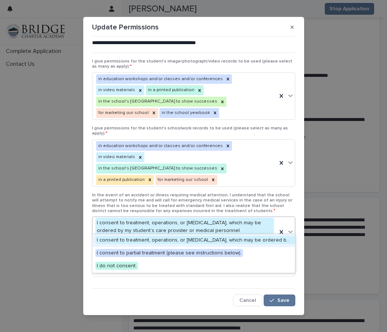
click at [159, 241] on span "I consent to treatment, operations, or [MEDICAL_DATA], which may be ordered by …" at bounding box center [251, 240] width 312 height 8
click at [288, 228] on icon at bounding box center [290, 231] width 7 height 7
click at [219, 253] on span "I consent to partial treatment (please see instructions below)." at bounding box center [168, 253] width 147 height 8
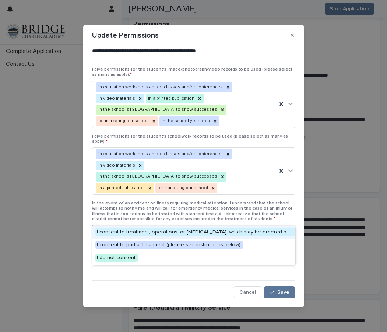
click at [291, 228] on icon at bounding box center [290, 231] width 7 height 7
click at [175, 230] on span "I consent to treatment, operations, or [MEDICAL_DATA], which may be ordered by …" at bounding box center [251, 232] width 312 height 8
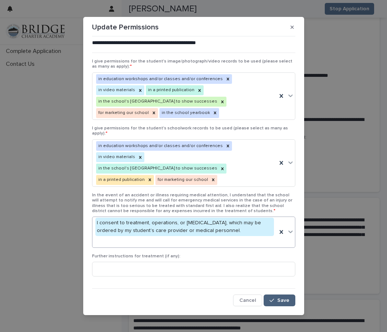
click at [283, 298] on span "Save" at bounding box center [283, 300] width 12 height 5
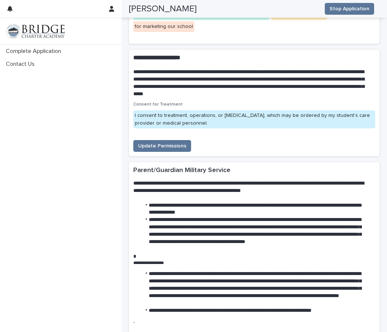
scroll to position [2305, 0]
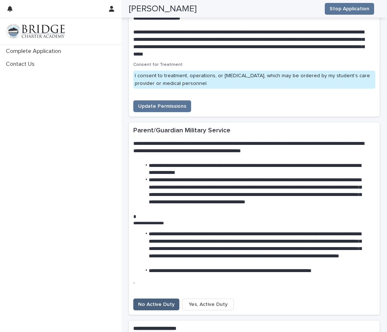
click at [161, 301] on span "No Active Duty" at bounding box center [156, 304] width 36 height 7
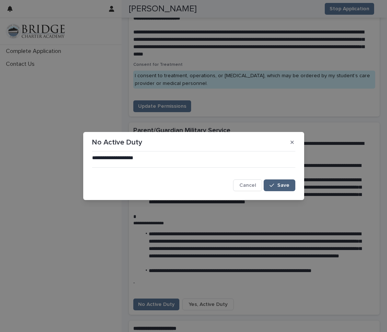
click at [280, 186] on span "Save" at bounding box center [283, 185] width 12 height 5
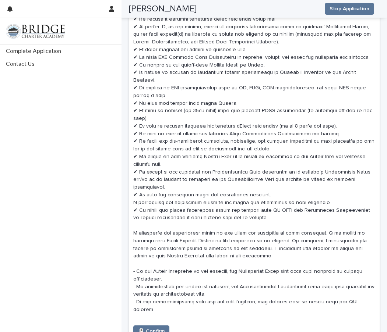
scroll to position [4254, 0]
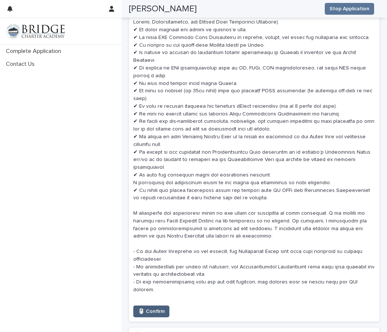
click at [158, 308] on span "🖱️ Confirm" at bounding box center [151, 311] width 26 height 7
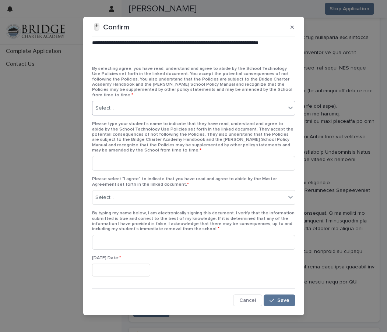
click at [287, 104] on icon at bounding box center [290, 107] width 7 height 7
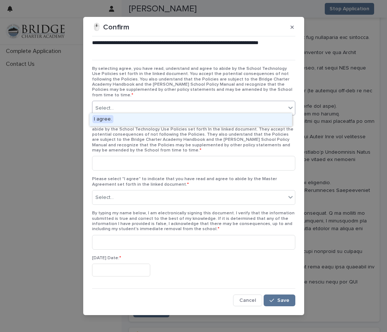
click at [109, 120] on span "I agree." at bounding box center [102, 119] width 21 height 8
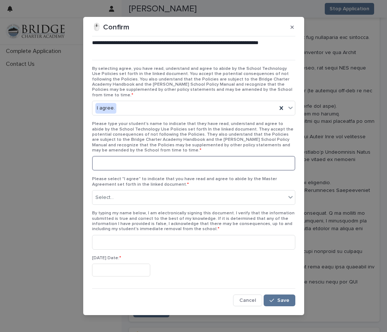
click at [110, 160] on input at bounding box center [193, 163] width 203 height 15
type input "**********"
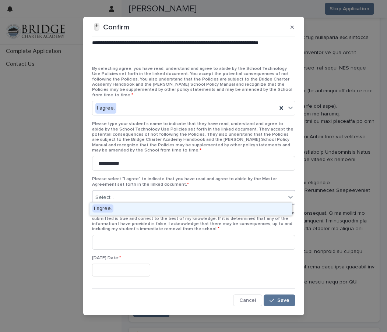
click at [288, 193] on icon at bounding box center [290, 196] width 7 height 7
click at [97, 209] on span "I agree." at bounding box center [102, 208] width 21 height 8
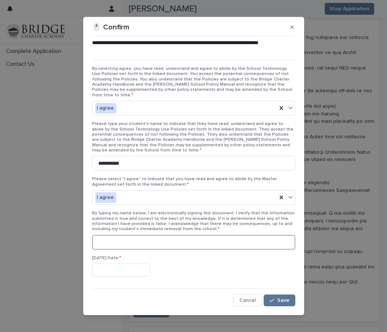
click at [105, 243] on input at bounding box center [193, 242] width 203 height 15
type input "**********"
click at [99, 270] on input "text" at bounding box center [121, 270] width 58 height 13
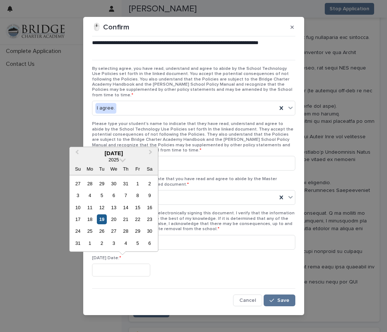
click at [102, 217] on div "19" at bounding box center [102, 219] width 10 height 10
type input "**********"
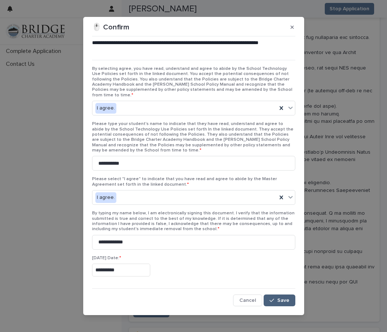
click at [278, 298] on span "Save" at bounding box center [283, 300] width 12 height 5
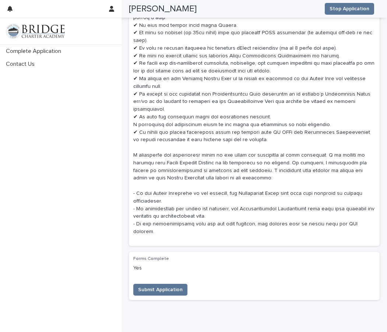
scroll to position [4315, 0]
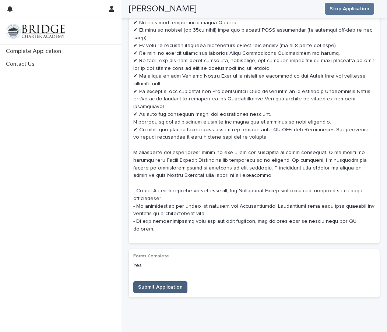
click at [175, 284] on span "Submit Application" at bounding box center [160, 287] width 45 height 7
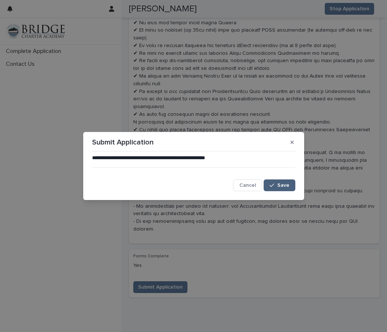
click at [287, 184] on span "Save" at bounding box center [283, 185] width 12 height 5
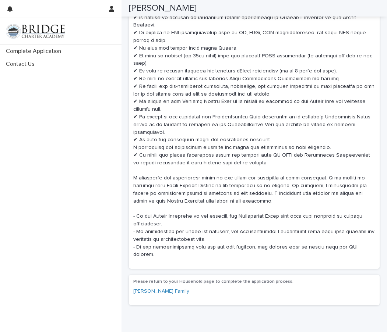
scroll to position [3880, 0]
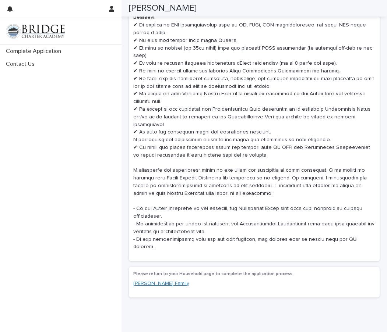
click at [151, 280] on link "[PERSON_NAME] Family" at bounding box center [161, 284] width 56 height 8
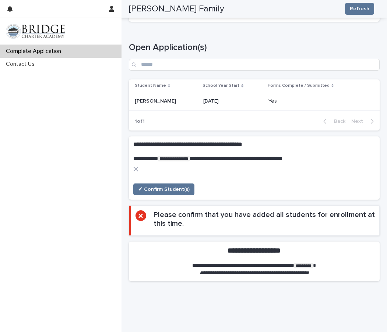
scroll to position [262, 0]
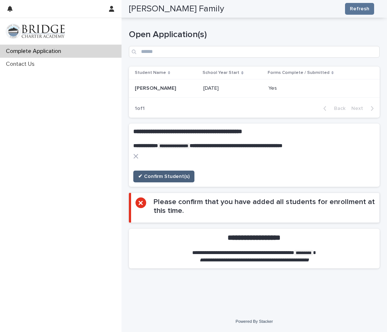
click at [168, 173] on span "✔ Confirm Student(s)" at bounding box center [163, 176] width 51 height 7
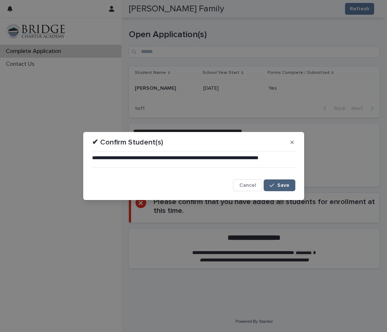
click at [286, 186] on span "Save" at bounding box center [283, 185] width 12 height 5
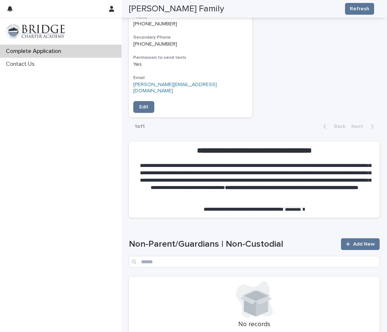
scroll to position [586, 0]
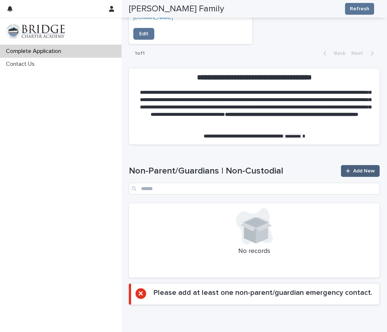
click at [353, 165] on link "Add New" at bounding box center [360, 171] width 39 height 12
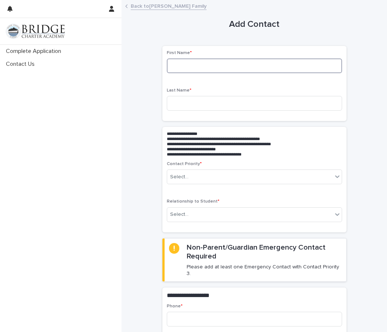
click at [175, 67] on input at bounding box center [254, 65] width 175 height 15
click at [191, 65] on input at bounding box center [254, 65] width 175 height 15
drag, startPoint x: 195, startPoint y: 65, endPoint x: 184, endPoint y: 65, distance: 11.4
click at [184, 65] on input "**********" at bounding box center [254, 65] width 175 height 15
type input "*****"
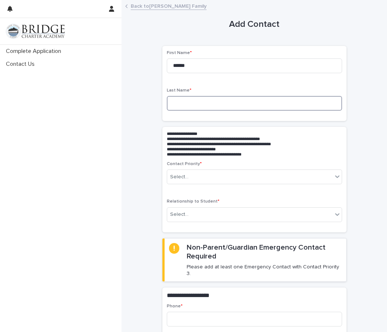
click at [184, 103] on input at bounding box center [254, 103] width 175 height 15
paste input "*****"
type input "*****"
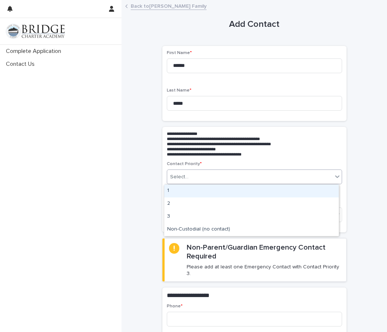
click at [334, 176] on icon at bounding box center [336, 176] width 7 height 7
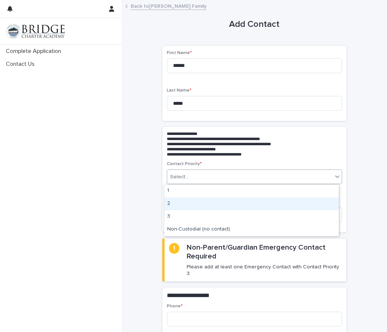
click at [192, 202] on div "2" at bounding box center [251, 204] width 174 height 13
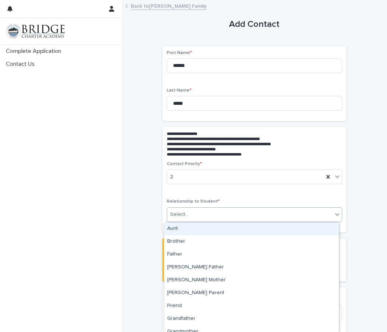
click at [333, 212] on icon at bounding box center [336, 214] width 7 height 7
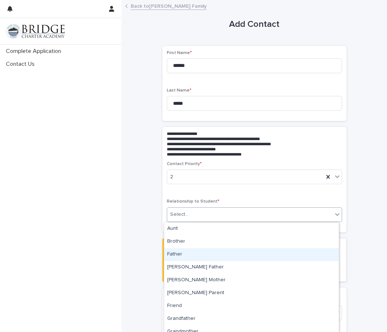
click at [195, 254] on div "Father" at bounding box center [251, 254] width 174 height 13
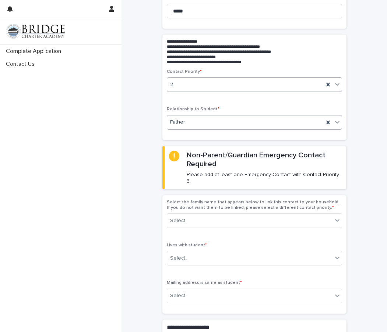
scroll to position [110, 0]
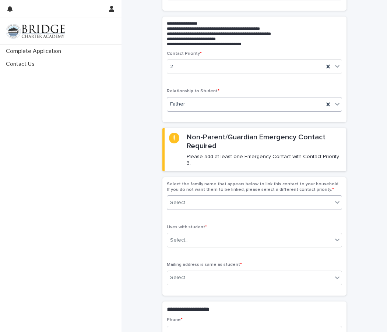
click at [335, 199] on icon at bounding box center [336, 202] width 7 height 7
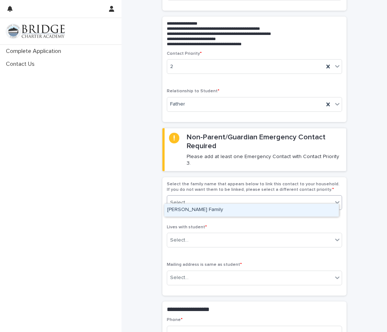
click at [200, 209] on div "[PERSON_NAME] Family" at bounding box center [251, 210] width 174 height 13
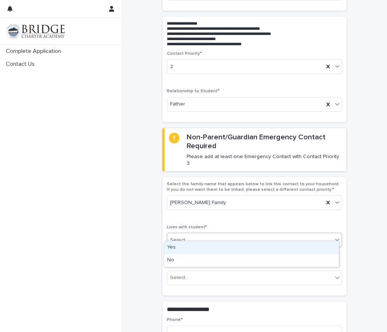
click at [333, 236] on icon at bounding box center [336, 239] width 7 height 7
click at [194, 247] on div "Yes" at bounding box center [251, 247] width 174 height 13
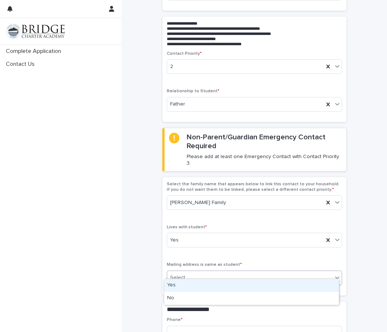
click at [335, 277] on icon at bounding box center [337, 278] width 4 height 3
drag, startPoint x: 189, startPoint y: 284, endPoint x: 216, endPoint y: 266, distance: 31.8
click at [189, 283] on div "Yes" at bounding box center [251, 285] width 174 height 13
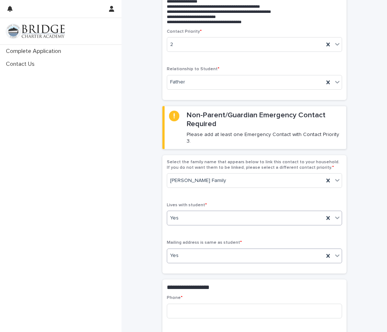
scroll to position [221, 0]
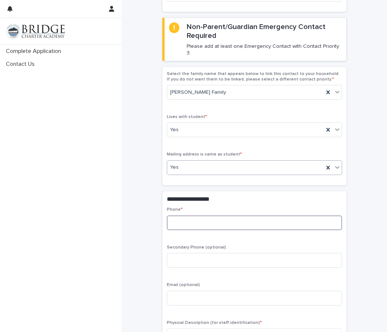
click at [175, 218] on input at bounding box center [254, 223] width 175 height 15
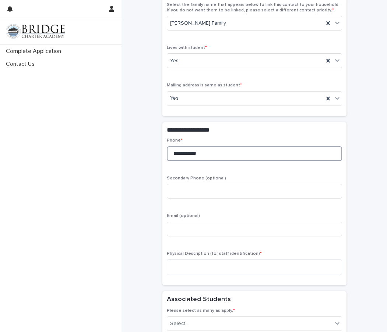
scroll to position [294, 0]
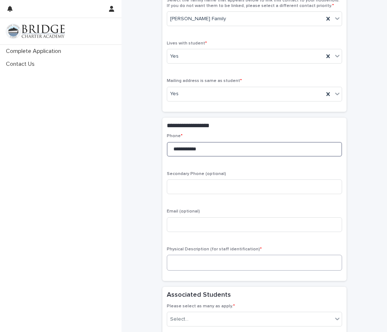
type input "**********"
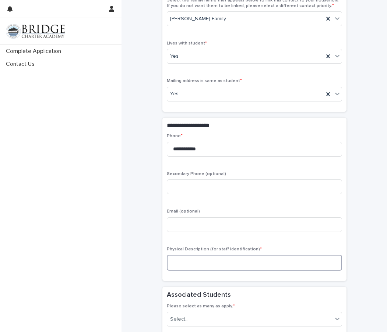
click at [184, 256] on textarea at bounding box center [254, 263] width 175 height 16
click at [228, 259] on textarea "**********" at bounding box center [254, 263] width 175 height 16
click at [233, 257] on textarea "**********" at bounding box center [254, 263] width 175 height 16
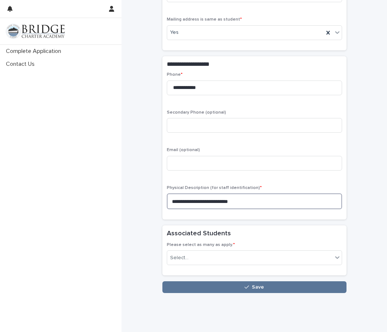
scroll to position [368, 0]
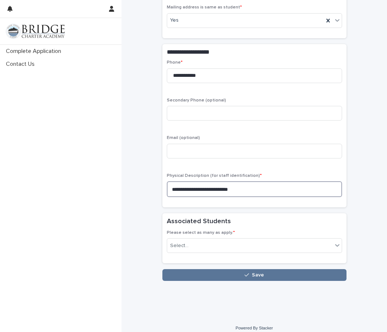
click at [178, 182] on textarea "**********" at bounding box center [254, 189] width 175 height 16
click at [252, 184] on textarea "**********" at bounding box center [254, 189] width 175 height 16
type textarea "**********"
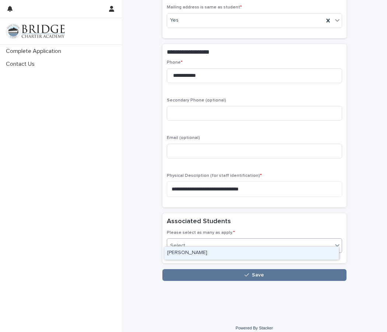
click at [337, 242] on icon at bounding box center [336, 245] width 7 height 7
click at [198, 253] on div "[PERSON_NAME]" at bounding box center [251, 253] width 174 height 13
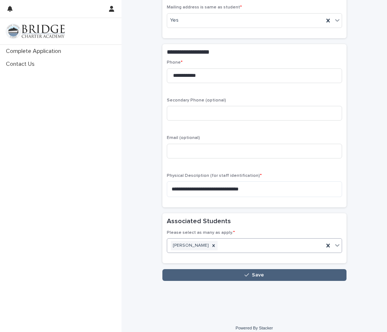
click at [260, 273] on span "Save" at bounding box center [258, 275] width 12 height 5
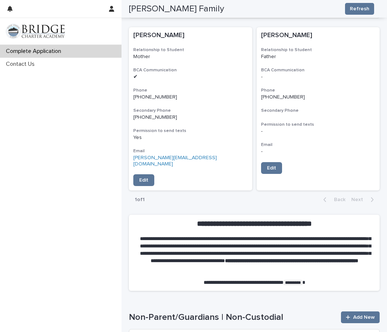
scroll to position [396, 0]
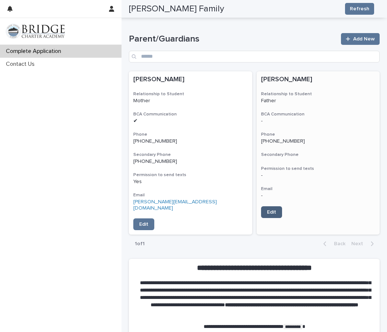
click at [273, 210] on link "Edit" at bounding box center [271, 212] width 21 height 12
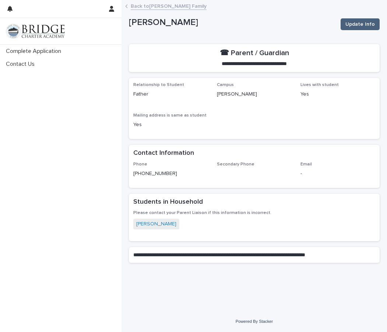
click at [363, 23] on span "Update Info" at bounding box center [359, 24] width 29 height 7
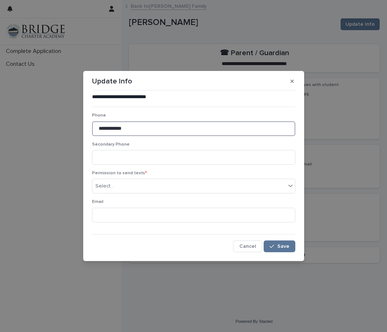
drag, startPoint x: 129, startPoint y: 128, endPoint x: 97, endPoint y: 124, distance: 31.4
click at [89, 125] on section "**********" at bounding box center [193, 166] width 221 height 190
type input "**********"
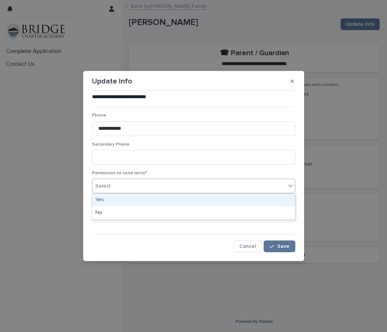
click at [290, 185] on icon at bounding box center [290, 185] width 7 height 7
click at [173, 200] on div "Yes" at bounding box center [193, 200] width 202 height 13
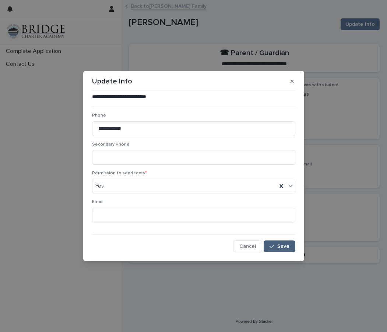
click at [285, 247] on span "Save" at bounding box center [283, 246] width 12 height 5
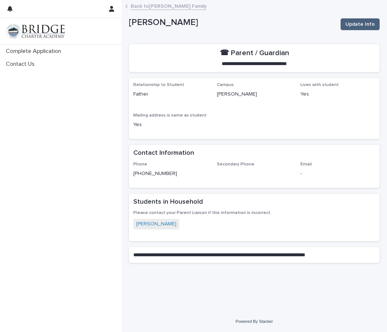
click at [366, 24] on span "Update Info" at bounding box center [359, 24] width 29 height 7
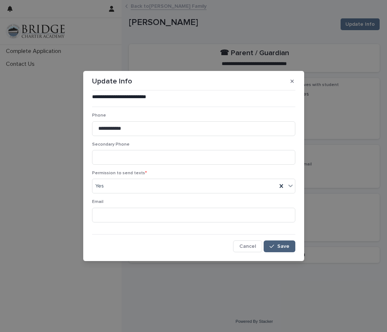
click at [279, 245] on span "Save" at bounding box center [283, 246] width 12 height 5
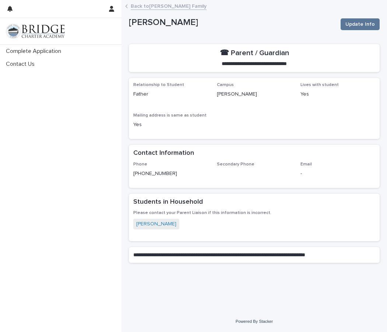
click at [130, 5] on div "Back to [PERSON_NAME] Family" at bounding box center [253, 6] width 265 height 10
click at [146, 7] on link "Back to [PERSON_NAME] Family" at bounding box center [169, 5] width 76 height 8
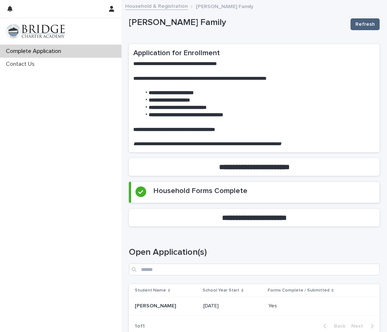
click at [363, 23] on span "Refresh" at bounding box center [364, 24] width 19 height 7
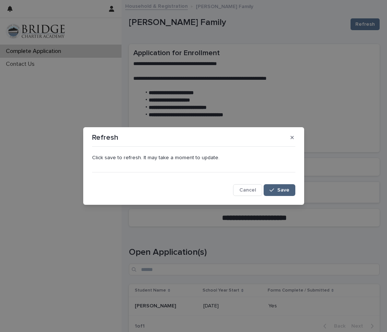
click at [285, 191] on span "Save" at bounding box center [283, 190] width 12 height 5
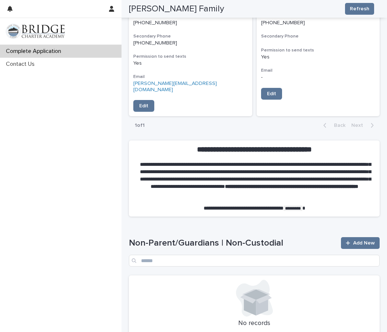
scroll to position [515, 0]
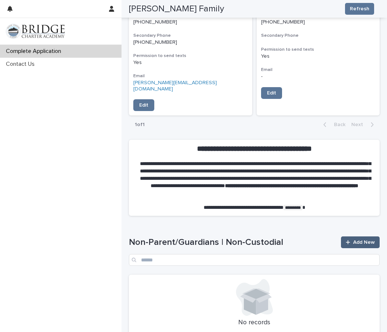
click at [353, 240] on span "Add New" at bounding box center [364, 242] width 22 height 5
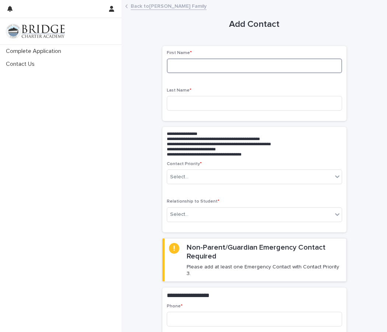
click at [174, 67] on input at bounding box center [254, 65] width 175 height 15
drag, startPoint x: 196, startPoint y: 67, endPoint x: 184, endPoint y: 66, distance: 12.2
click at [184, 66] on input "**********" at bounding box center [254, 65] width 175 height 15
type input "*****"
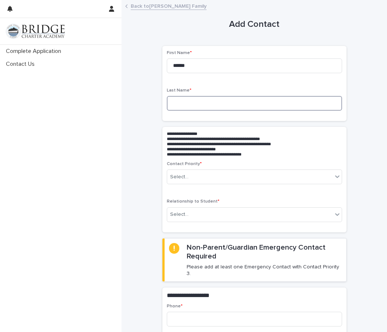
click at [170, 102] on input at bounding box center [254, 103] width 175 height 15
paste input "*****"
type input "*****"
click at [296, 143] on h5 "**********" at bounding box center [253, 144] width 172 height 5
click at [334, 176] on icon at bounding box center [336, 176] width 7 height 7
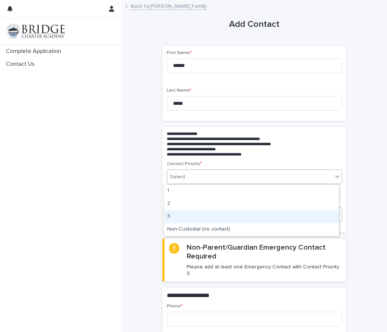
drag, startPoint x: 192, startPoint y: 210, endPoint x: 191, endPoint y: 217, distance: 7.4
click at [191, 217] on div "3" at bounding box center [251, 216] width 174 height 13
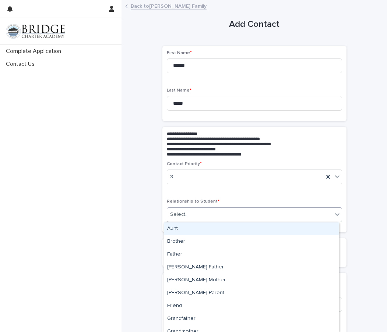
click at [334, 214] on icon at bounding box center [336, 214] width 7 height 7
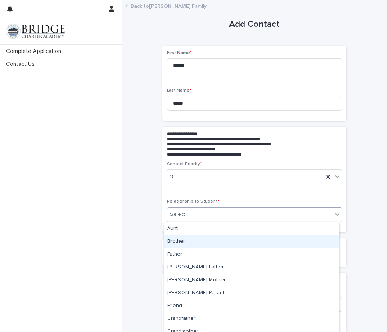
drag, startPoint x: 201, startPoint y: 235, endPoint x: 191, endPoint y: 243, distance: 13.4
click at [190, 243] on div "Brother" at bounding box center [251, 241] width 174 height 13
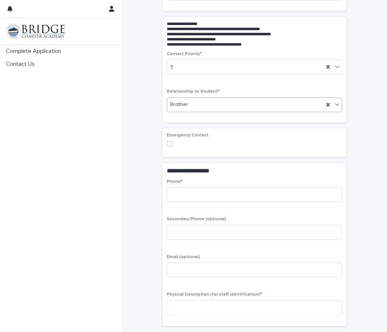
scroll to position [110, 0]
click at [167, 143] on span at bounding box center [170, 143] width 6 height 6
click at [171, 194] on input at bounding box center [254, 194] width 175 height 15
paste input "*****"
type input "*****"
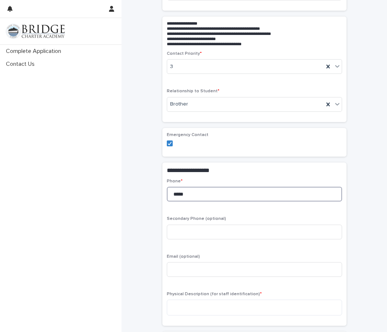
drag, startPoint x: 182, startPoint y: 195, endPoint x: 151, endPoint y: 192, distance: 31.0
click at [149, 192] on div "**********" at bounding box center [254, 238] width 250 height 688
drag, startPoint x: 178, startPoint y: 195, endPoint x: 188, endPoint y: 198, distance: 9.8
click at [188, 198] on input "*****" at bounding box center [254, 194] width 175 height 15
drag, startPoint x: 183, startPoint y: 195, endPoint x: 146, endPoint y: 188, distance: 37.8
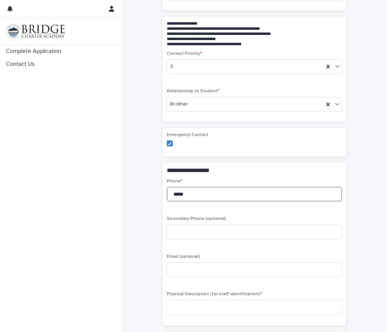
click at [146, 188] on div "**********" at bounding box center [254, 238] width 250 height 688
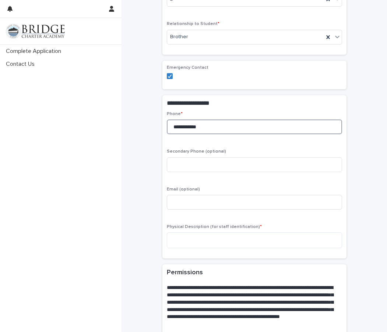
scroll to position [184, 0]
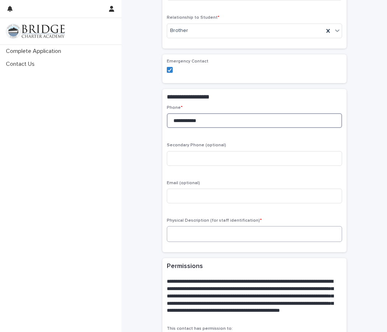
type input "**********"
click at [175, 235] on textarea at bounding box center [254, 234] width 175 height 16
type textarea "*"
drag, startPoint x: 182, startPoint y: 235, endPoint x: 172, endPoint y: 234, distance: 9.9
click at [172, 234] on textarea "**********" at bounding box center [254, 234] width 175 height 16
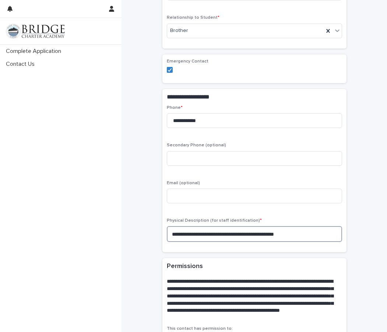
click at [178, 234] on textarea "**********" at bounding box center [254, 234] width 175 height 16
drag, startPoint x: 197, startPoint y: 233, endPoint x: 182, endPoint y: 234, distance: 15.1
click at [182, 234] on textarea "**********" at bounding box center [254, 234] width 175 height 16
click at [191, 233] on textarea "**********" at bounding box center [254, 234] width 175 height 16
drag, startPoint x: 196, startPoint y: 235, endPoint x: 213, endPoint y: 233, distance: 17.8
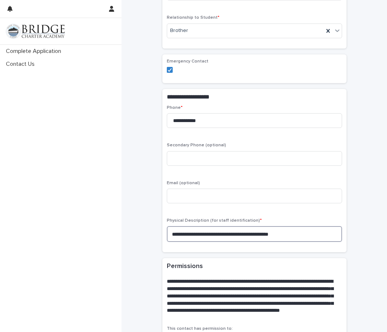
click at [213, 233] on textarea "**********" at bounding box center [254, 234] width 175 height 16
click at [244, 234] on textarea "**********" at bounding box center [254, 234] width 175 height 16
click at [195, 235] on textarea "**********" at bounding box center [254, 234] width 175 height 16
click at [181, 233] on textarea "**********" at bounding box center [254, 234] width 175 height 16
click at [281, 238] on textarea "**********" at bounding box center [254, 234] width 175 height 16
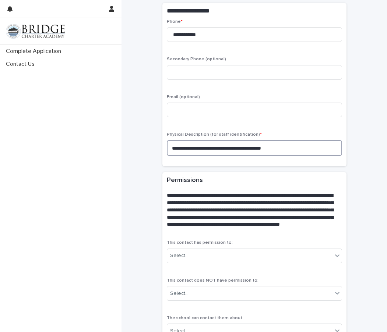
scroll to position [294, 0]
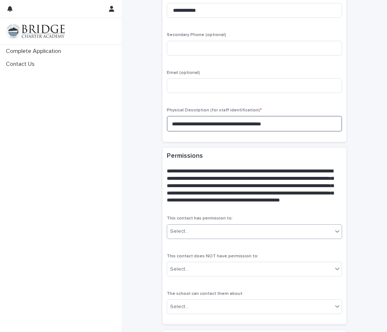
type textarea "**********"
click at [334, 231] on icon at bounding box center [336, 231] width 7 height 7
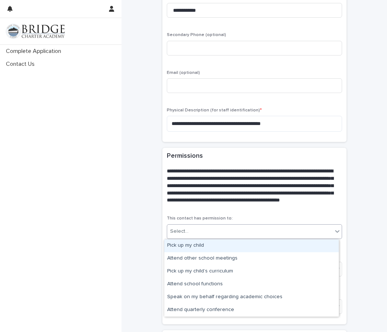
click at [216, 242] on div "Pick up my child" at bounding box center [251, 245] width 174 height 13
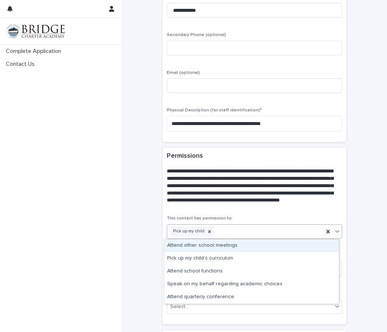
click at [336, 231] on icon at bounding box center [337, 231] width 4 height 3
click at [228, 245] on div "Attend other school meetings" at bounding box center [251, 245] width 174 height 13
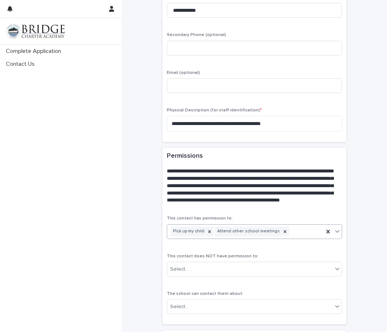
click at [334, 230] on icon at bounding box center [336, 231] width 7 height 7
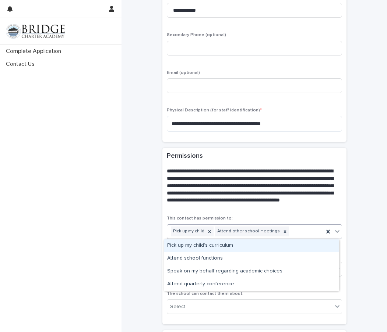
click at [231, 247] on div "Pick up my child’s curriculum" at bounding box center [251, 245] width 174 height 13
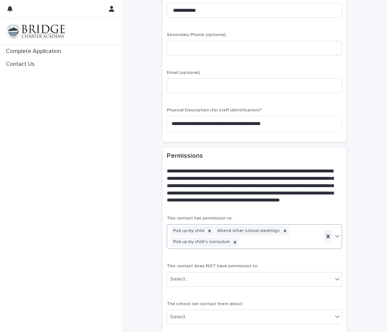
scroll to position [299, 0]
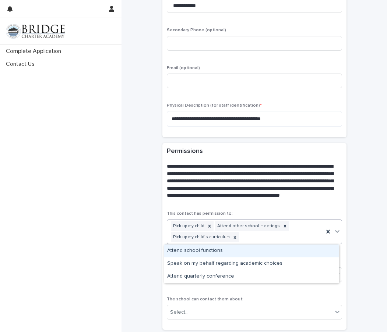
click at [334, 230] on icon at bounding box center [336, 231] width 7 height 7
click at [225, 249] on div "Attend school functions" at bounding box center [251, 251] width 174 height 13
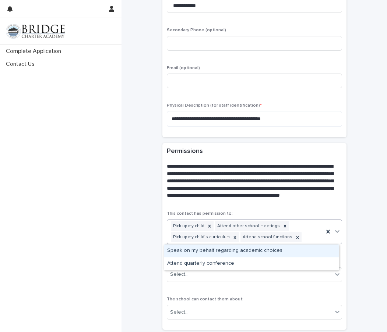
click at [334, 230] on icon at bounding box center [336, 231] width 7 height 7
click at [231, 251] on div "Speak on my behalf regarding academic choices" at bounding box center [251, 251] width 174 height 13
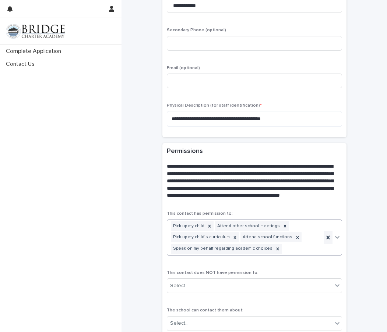
scroll to position [305, 0]
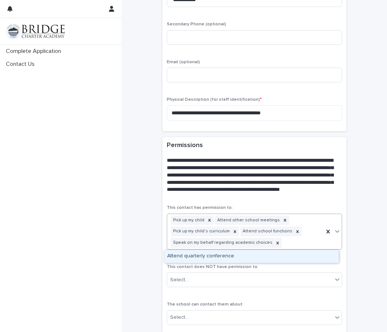
click at [334, 229] on icon at bounding box center [336, 231] width 7 height 7
click at [234, 257] on div "Attend quarterly conference" at bounding box center [251, 256] width 174 height 13
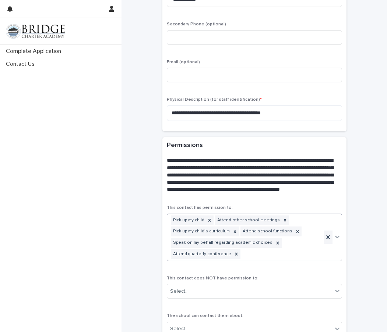
scroll to position [310, 0]
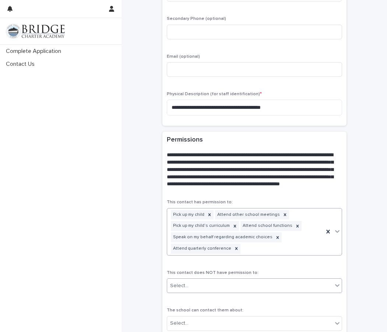
click at [333, 284] on icon at bounding box center [336, 285] width 7 height 7
click at [147, 254] on div "**********" at bounding box center [254, 54] width 250 height 721
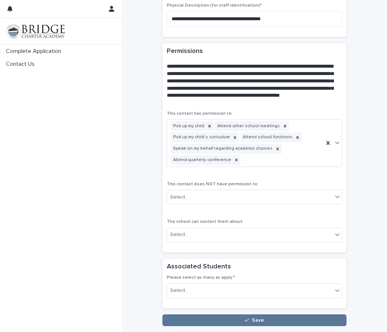
scroll to position [421, 0]
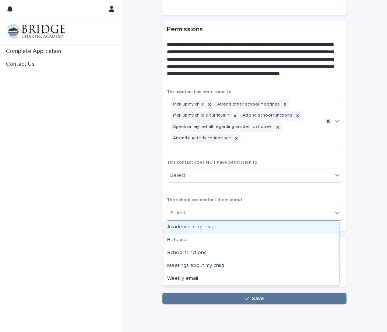
click at [334, 213] on icon at bounding box center [336, 212] width 7 height 7
click at [211, 228] on div "Academic progress" at bounding box center [251, 227] width 174 height 13
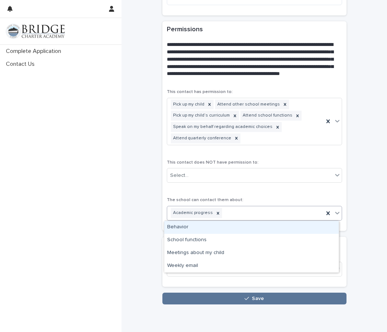
click at [334, 211] on icon at bounding box center [336, 212] width 7 height 7
click at [218, 226] on div "Behavior" at bounding box center [251, 227] width 174 height 13
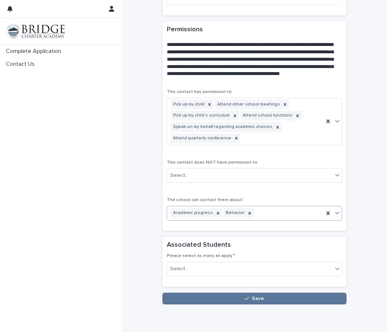
click at [335, 214] on icon at bounding box center [337, 213] width 4 height 3
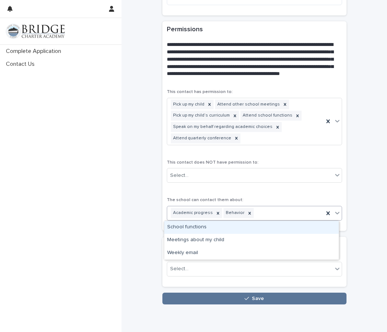
click at [253, 226] on div "School functions" at bounding box center [251, 227] width 174 height 13
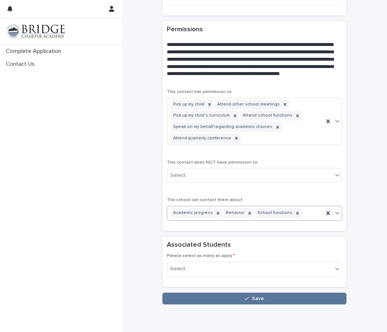
click at [334, 213] on icon at bounding box center [336, 212] width 7 height 7
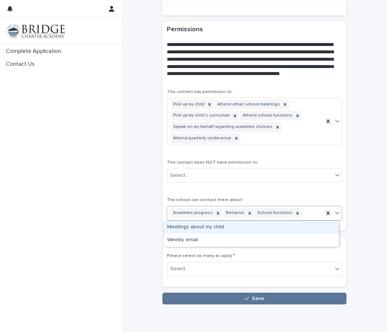
drag, startPoint x: 225, startPoint y: 226, endPoint x: 231, endPoint y: 226, distance: 5.9
click at [225, 226] on div "Meetings about my child" at bounding box center [251, 227] width 174 height 13
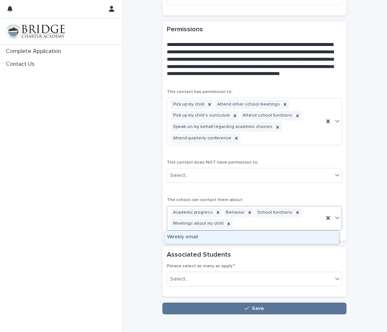
click at [334, 217] on icon at bounding box center [336, 217] width 7 height 7
click at [248, 194] on div "This contact has permission to: Pick up my child Attend other school meetings P…" at bounding box center [254, 162] width 175 height 147
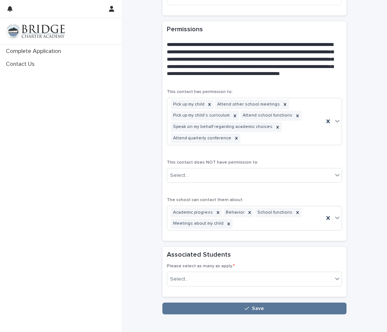
scroll to position [461, 0]
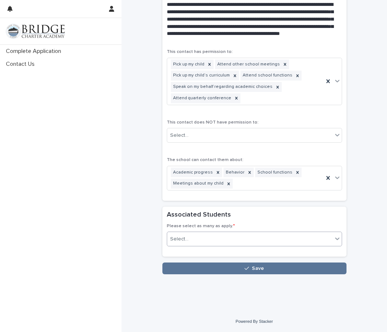
drag, startPoint x: 332, startPoint y: 237, endPoint x: 328, endPoint y: 238, distance: 4.5
click at [333, 237] on icon at bounding box center [336, 238] width 7 height 7
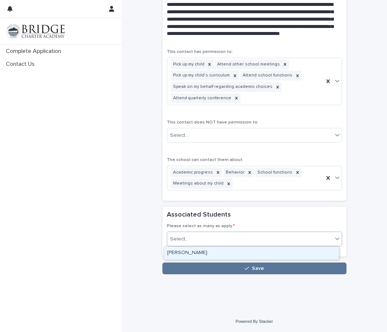
click at [219, 252] on div "[PERSON_NAME]" at bounding box center [251, 253] width 174 height 13
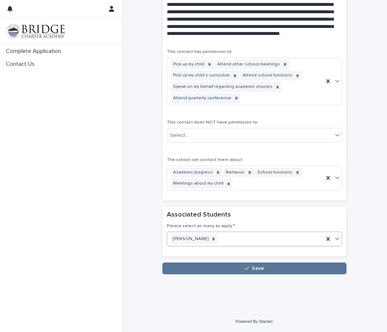
click at [266, 267] on button "Save" at bounding box center [254, 269] width 184 height 12
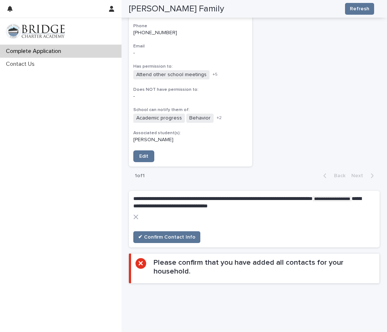
scroll to position [836, 0]
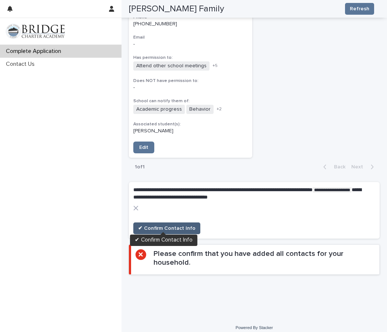
click at [188, 225] on span "✔ Confirm Contact Info" at bounding box center [166, 228] width 57 height 7
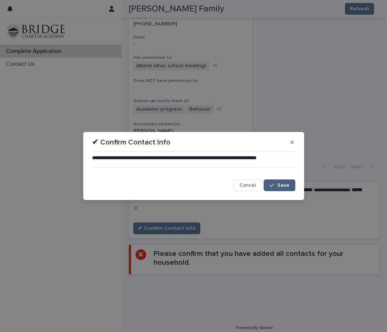
click at [287, 185] on span "Save" at bounding box center [283, 185] width 12 height 5
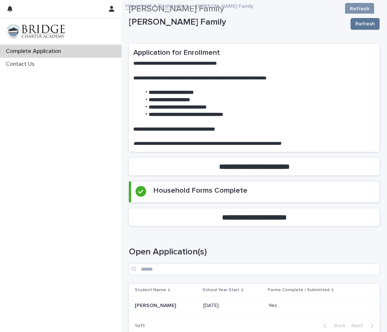
scroll to position [0, 0]
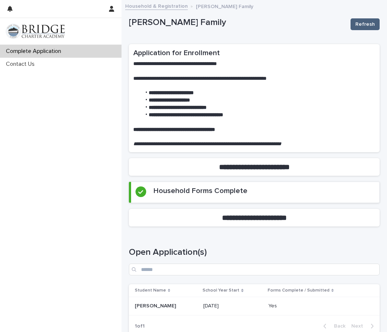
click at [359, 25] on span "Refresh" at bounding box center [364, 24] width 19 height 7
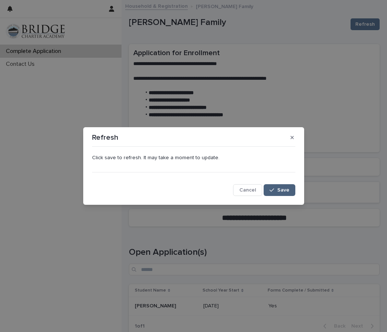
click at [285, 190] on span "Save" at bounding box center [283, 190] width 12 height 5
